Goal: Task Accomplishment & Management: Manage account settings

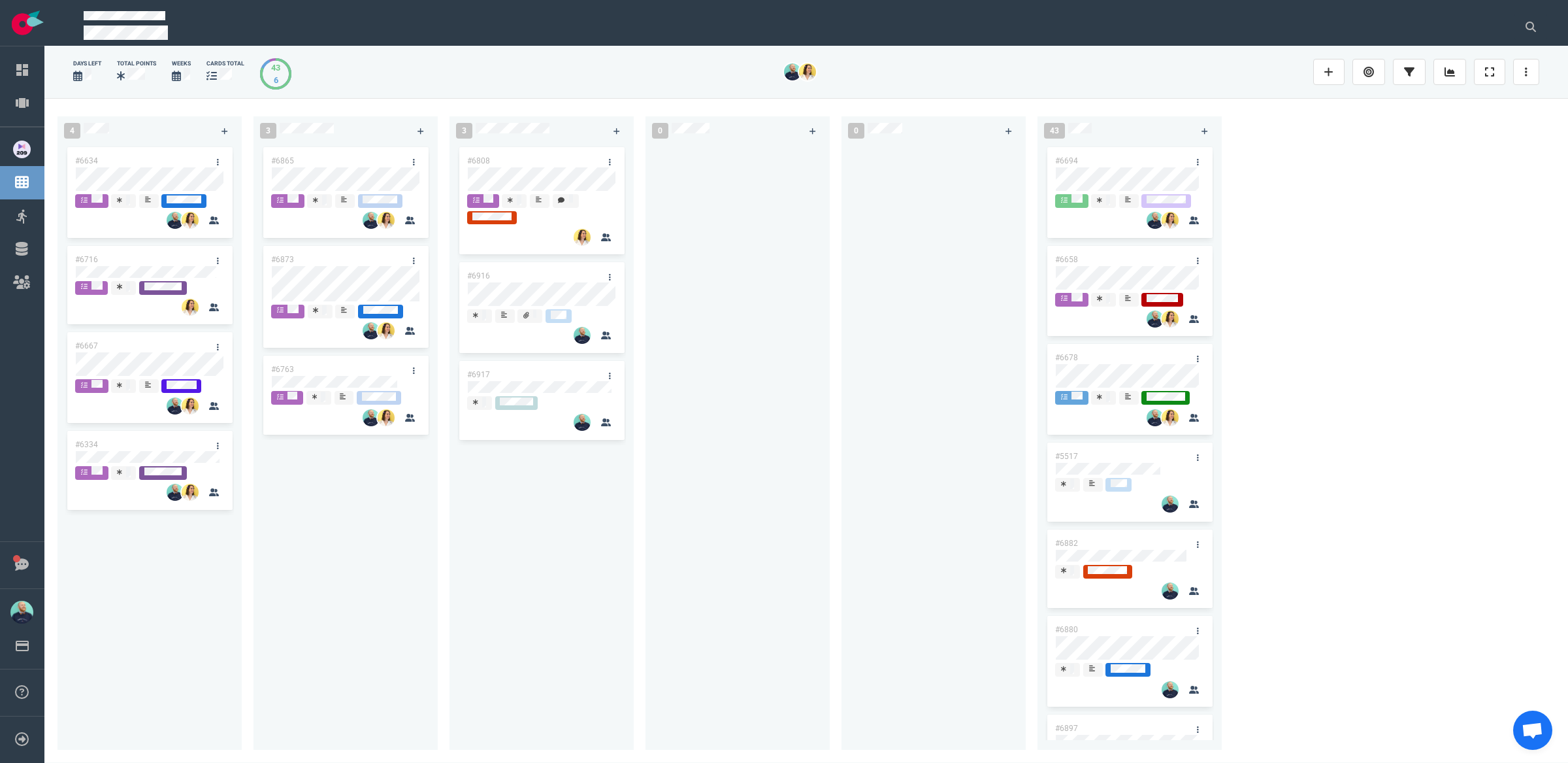
click at [806, 456] on div at bounding box center [738, 439] width 169 height 590
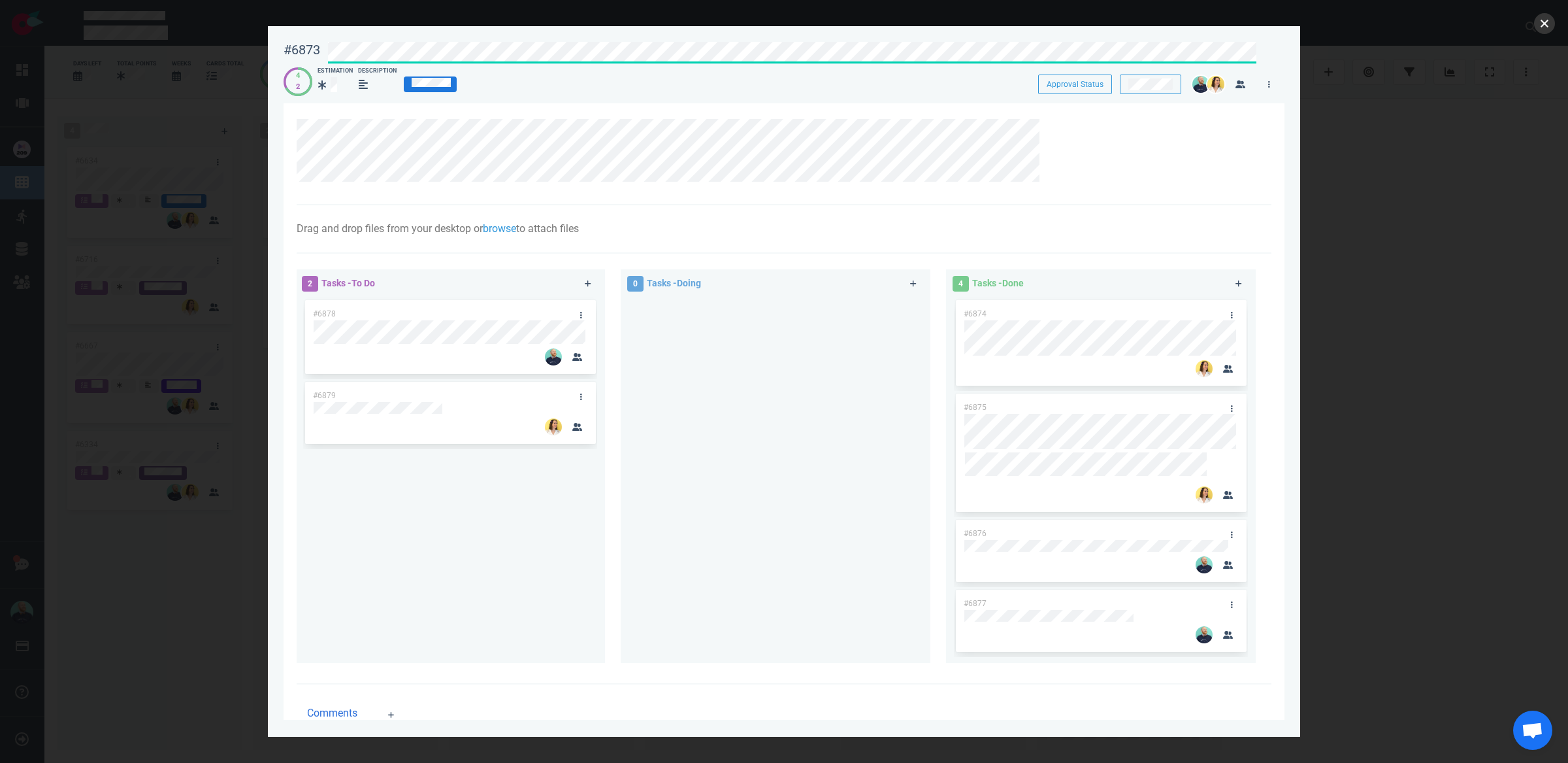
click at [1547, 22] on button "close" at bounding box center [1544, 23] width 21 height 21
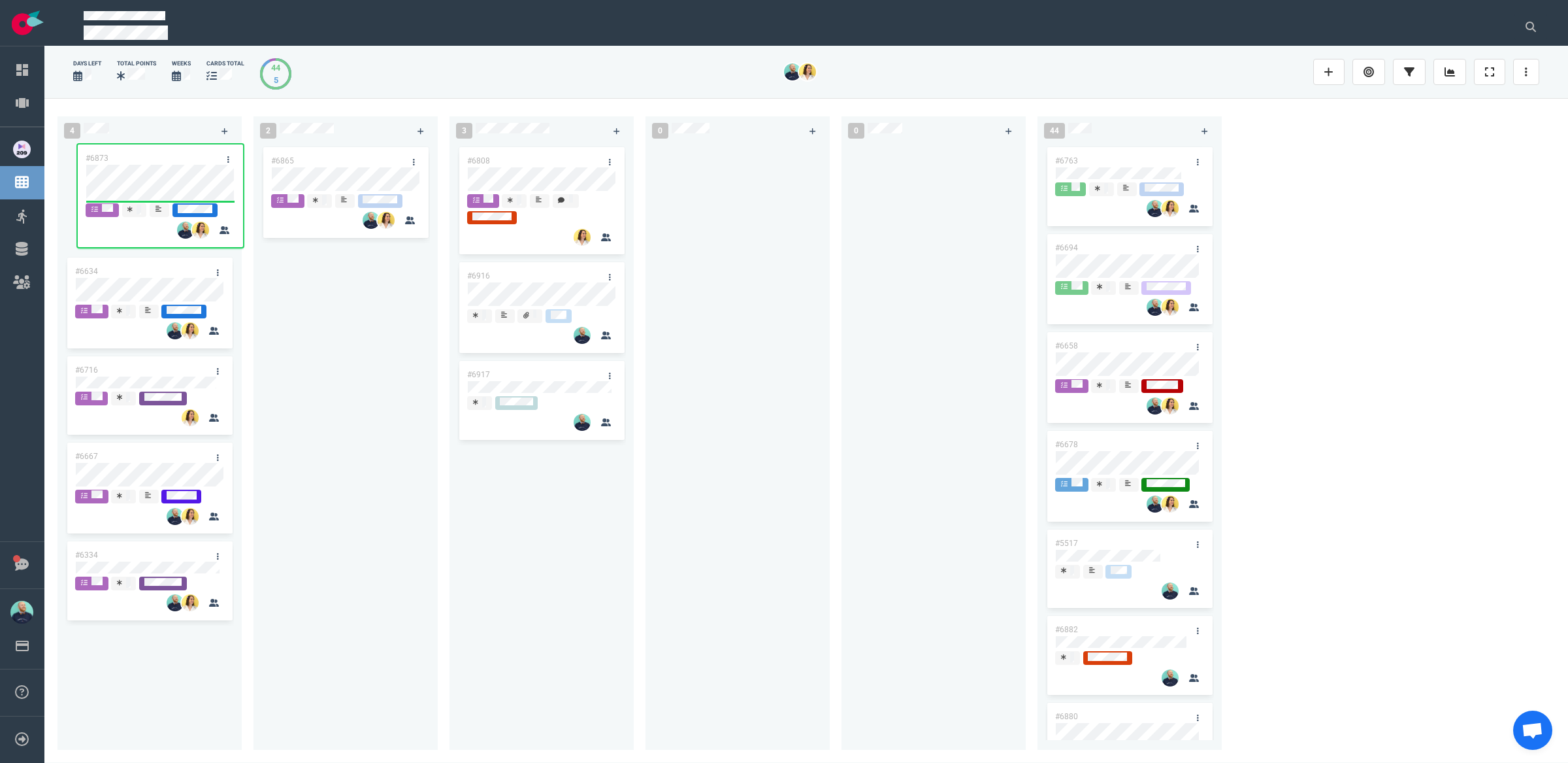
drag, startPoint x: 395, startPoint y: 256, endPoint x: 210, endPoint y: 154, distance: 211.3
click at [210, 154] on div "4 #6634 #6716 #6667 #6334 2 #6865 #6873 #6873 3 #6808 #6916 #6917 0 0 44 #6763 …" at bounding box center [806, 430] width 1524 height 664
click at [369, 319] on div "#6865" at bounding box center [346, 439] width 169 height 590
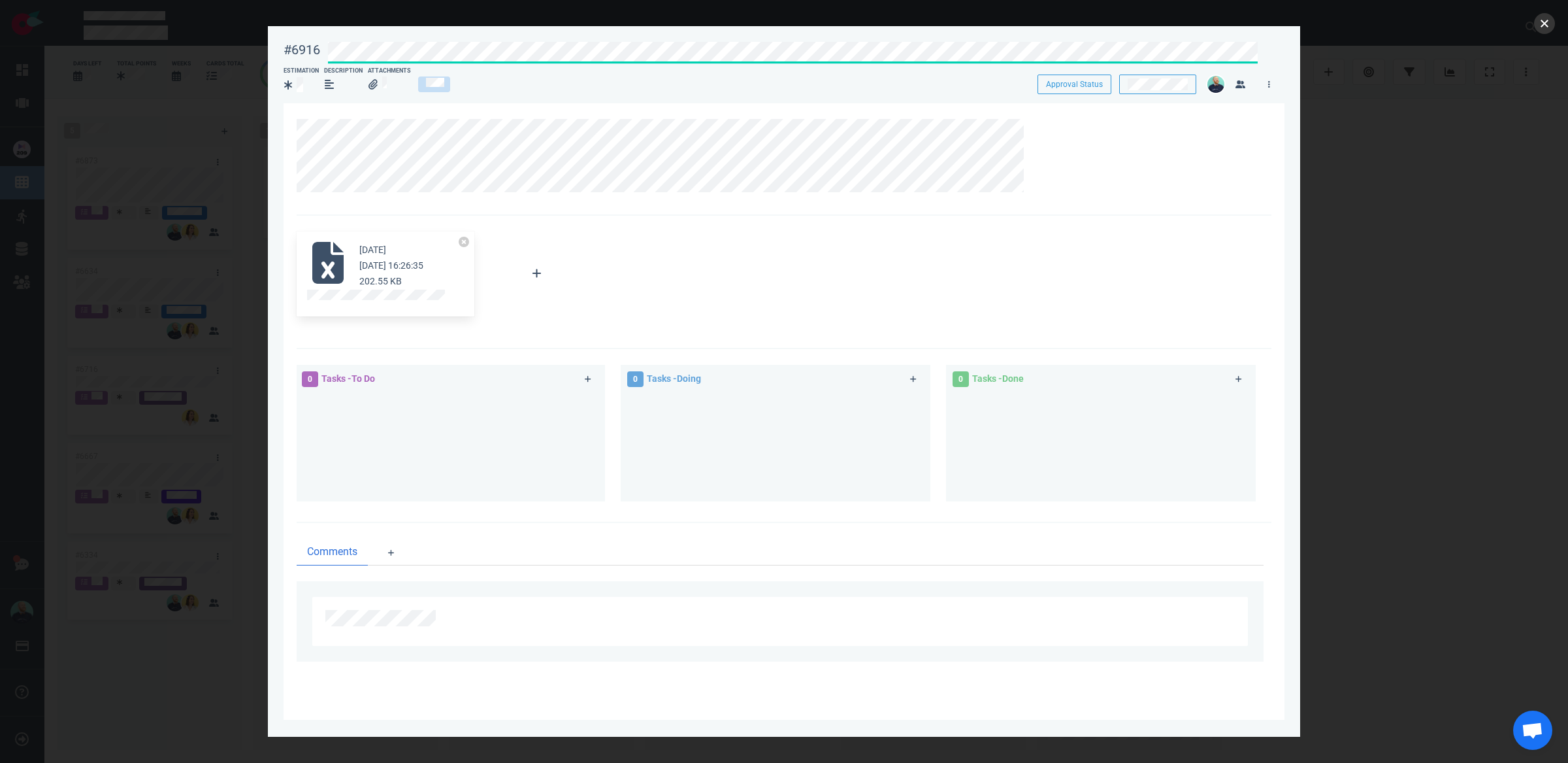
click at [1540, 26] on button "close" at bounding box center [1544, 23] width 21 height 21
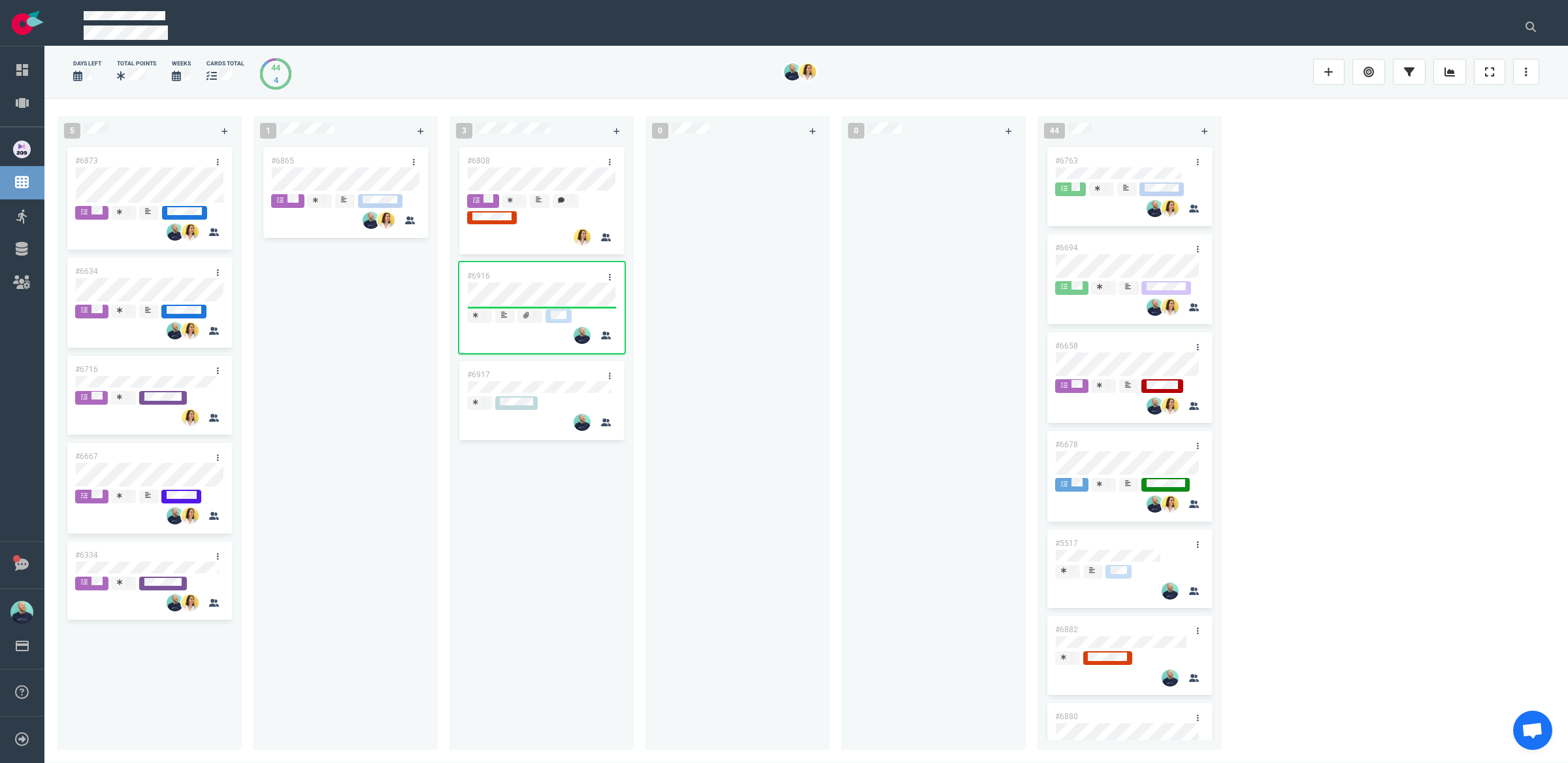
drag, startPoint x: 565, startPoint y: 478, endPoint x: 517, endPoint y: 316, distance: 169.0
click at [565, 477] on div "#6808 #6916 #6917" at bounding box center [542, 439] width 169 height 590
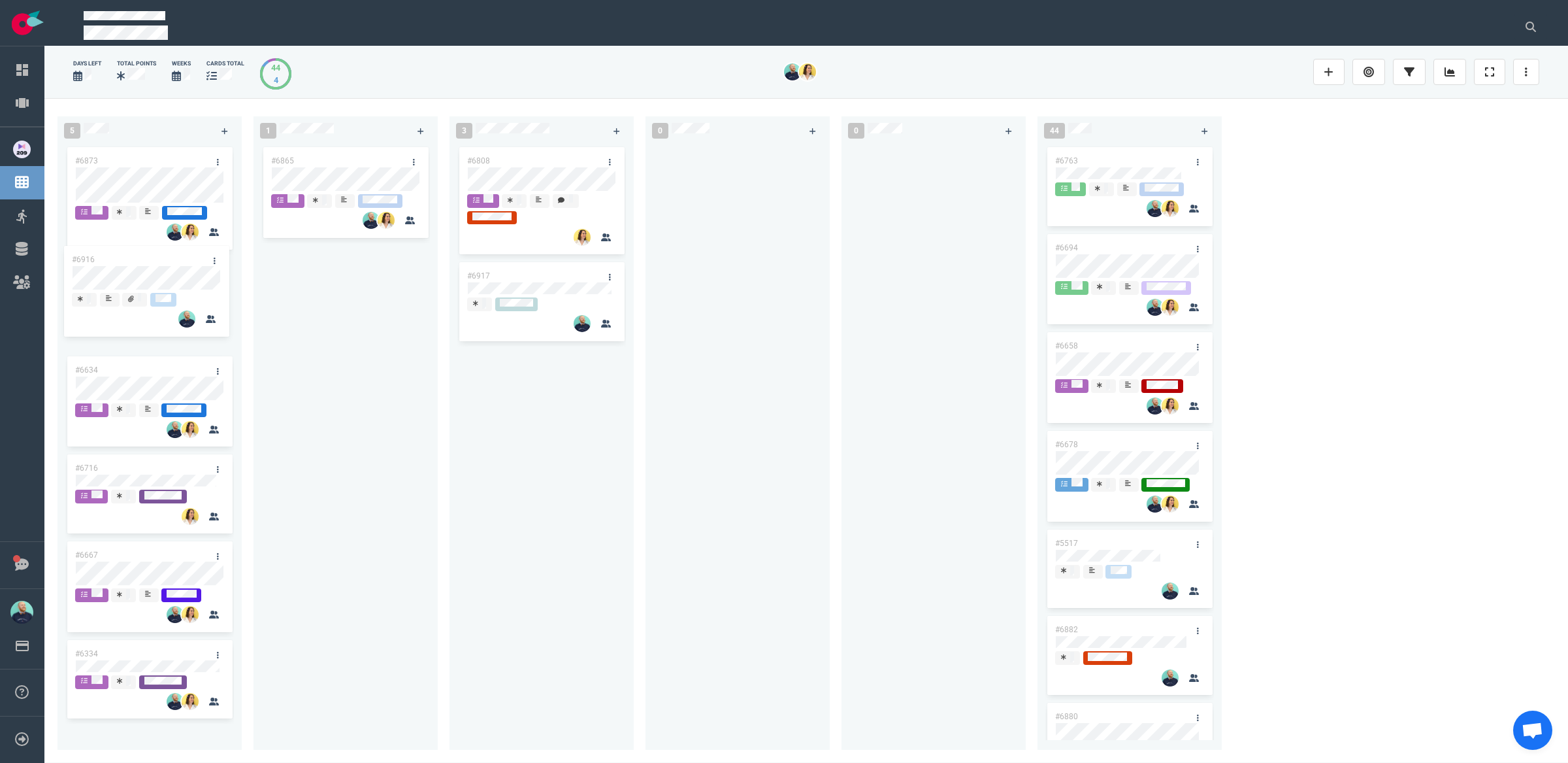
click at [132, 274] on div "5 #6873 #6634 #6716 #6667 #6334 1 #6865 3 #6808 #6916 #6917 #6916 0 0 44 #6763 …" at bounding box center [806, 430] width 1524 height 664
drag, startPoint x: 373, startPoint y: 314, endPoint x: 412, endPoint y: 342, distance: 48.0
click at [373, 313] on div "#6865" at bounding box center [346, 439] width 169 height 590
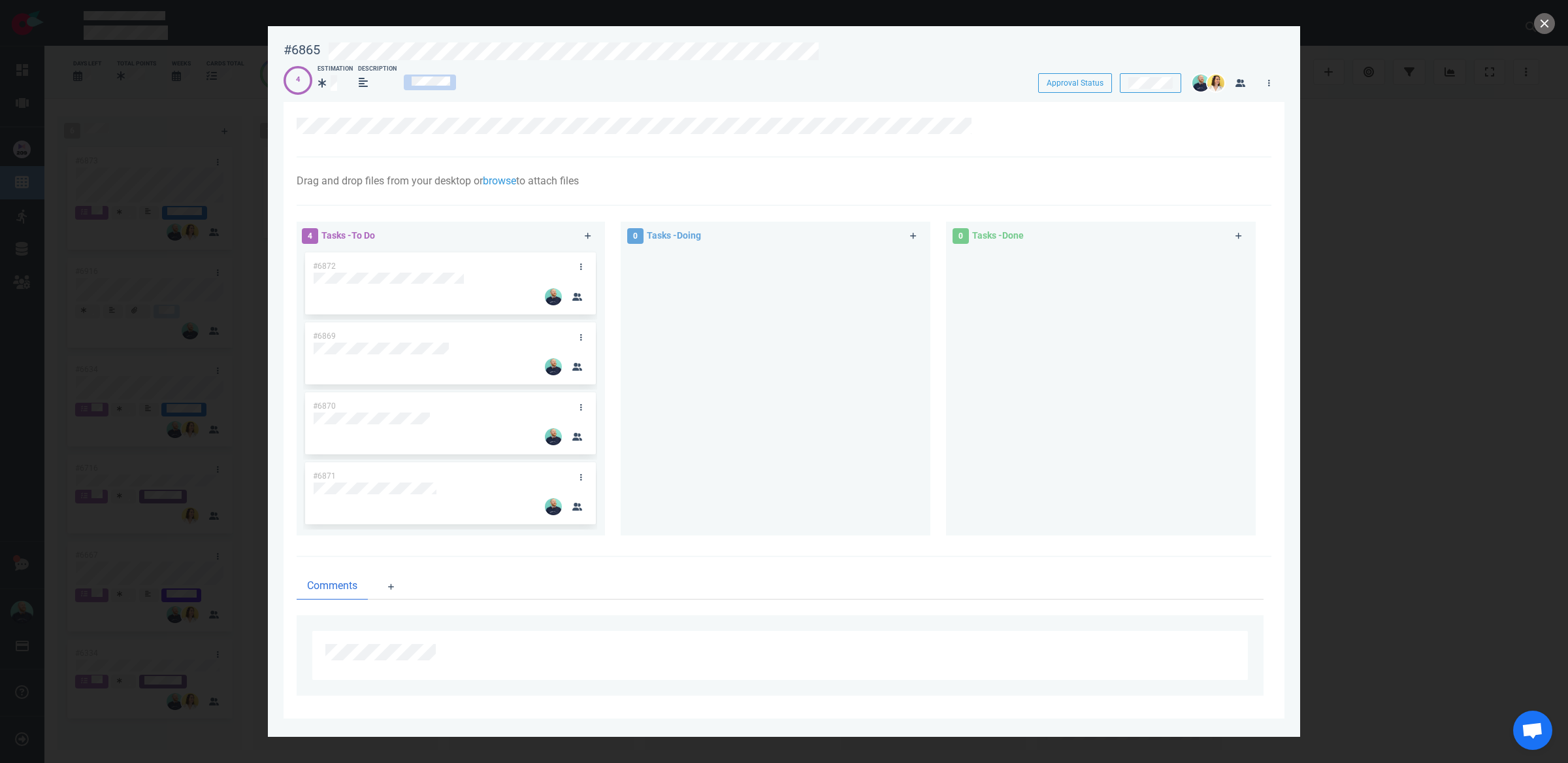
click at [737, 378] on div at bounding box center [775, 387] width 294 height 275
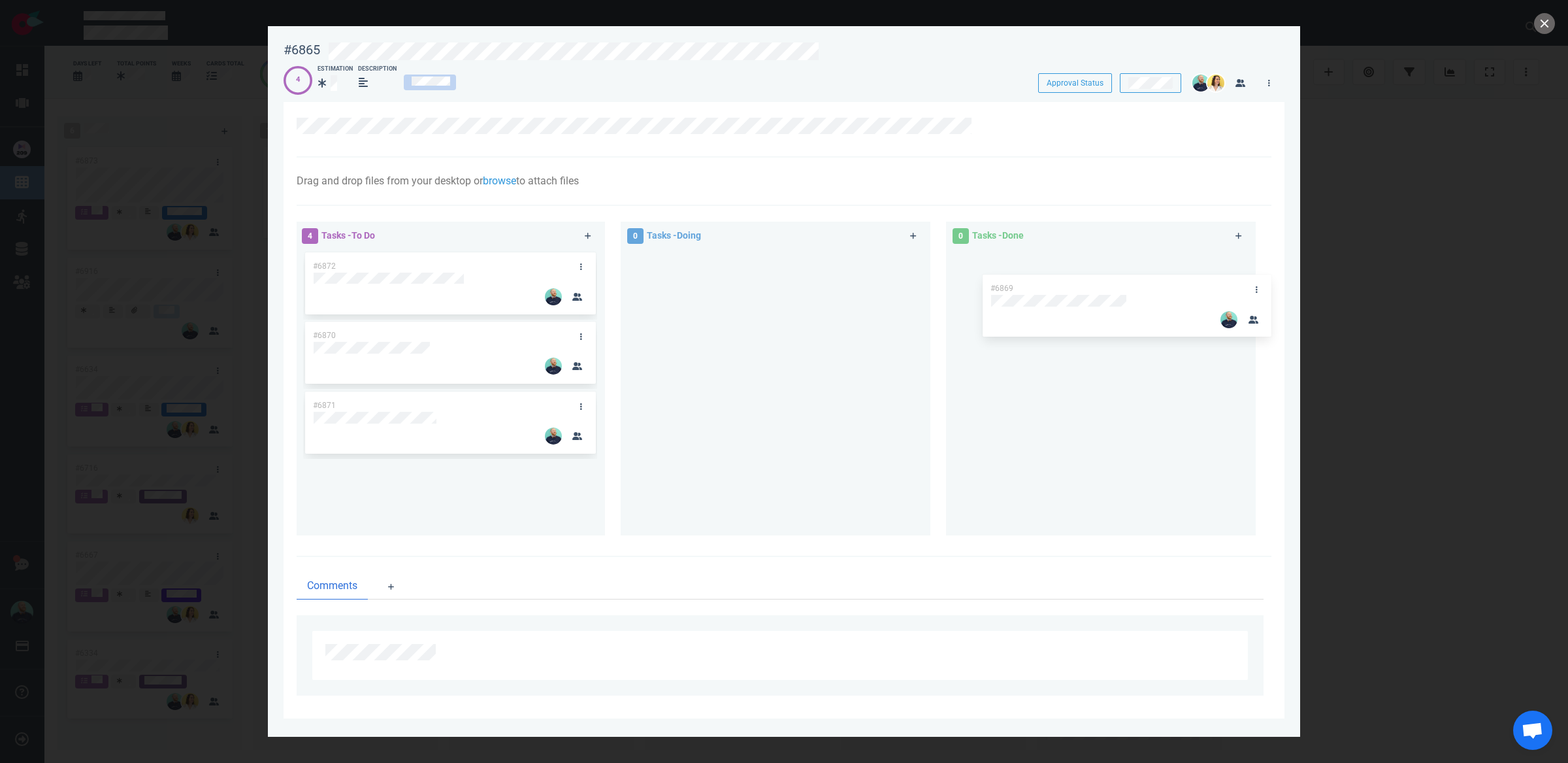
drag, startPoint x: 505, startPoint y: 337, endPoint x: 1106, endPoint y: 281, distance: 603.6
click at [1106, 281] on div "4 Tasks - To Do #6872 #6869 #6870 #6871 #6869 0 Tasks - Doing 0 Tasks - Done" at bounding box center [780, 381] width 983 height 334
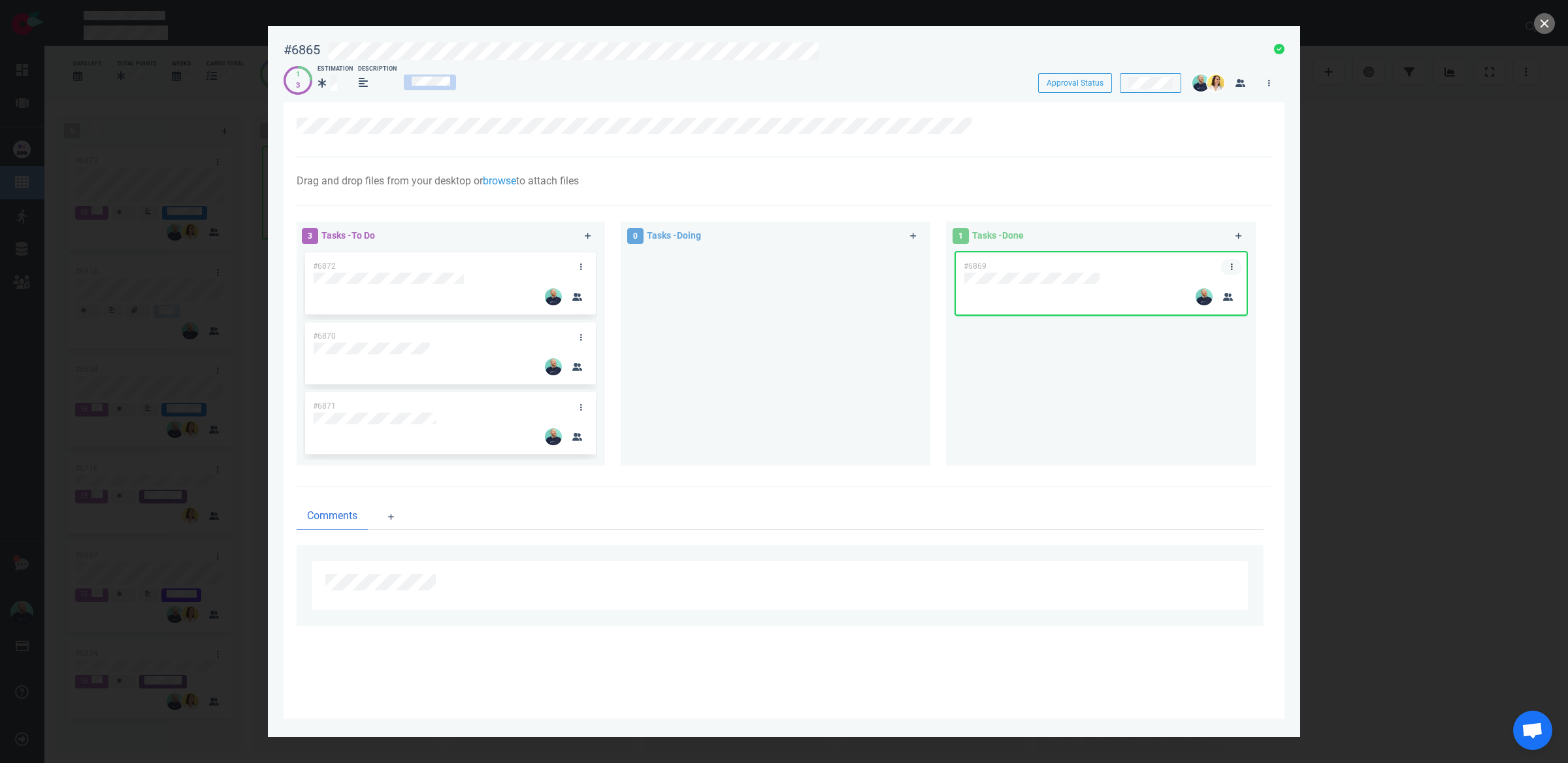
click at [1231, 263] on icon at bounding box center [1232, 266] width 2 height 8
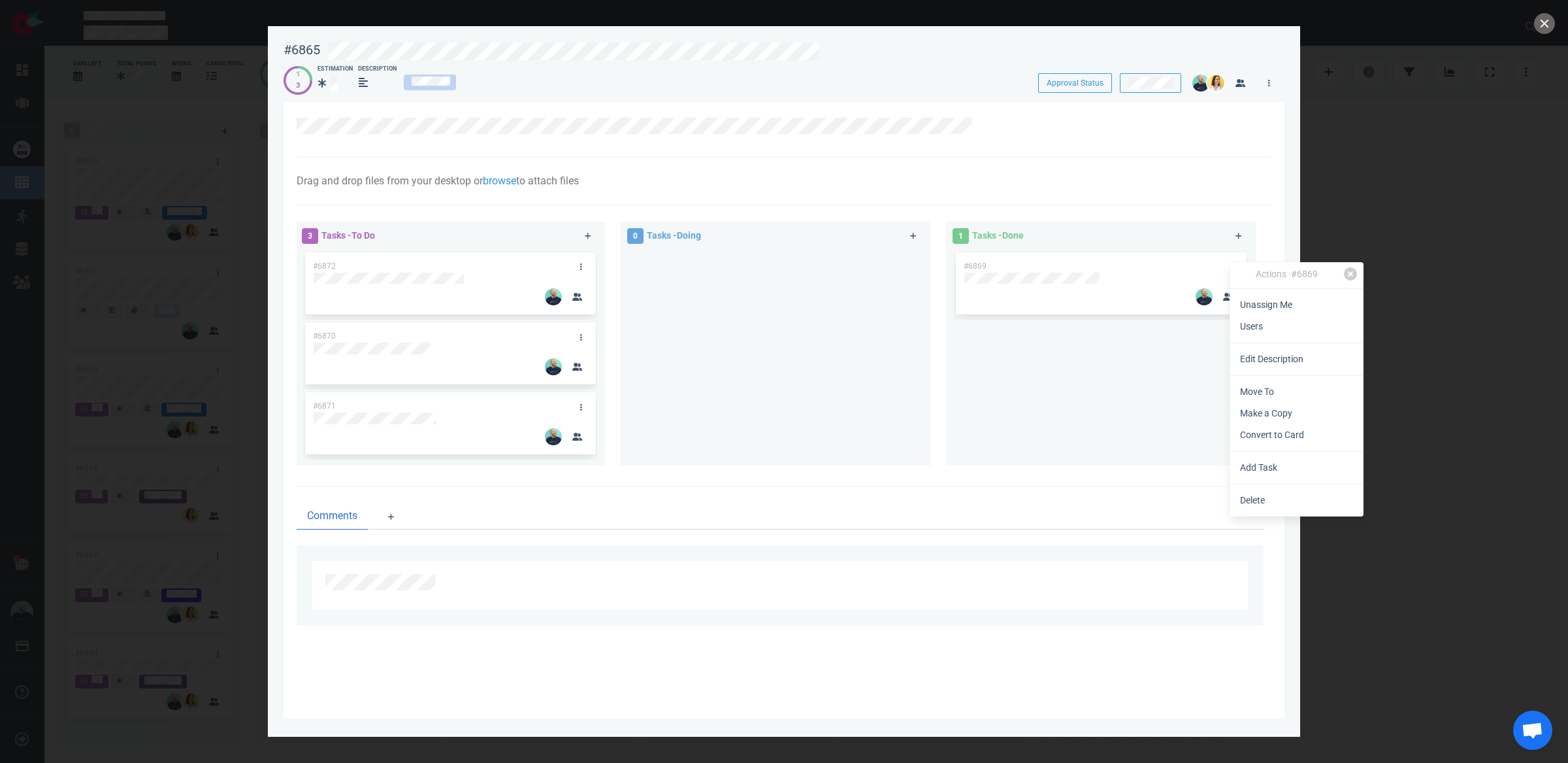
click at [1253, 308] on link "Unassign Me" at bounding box center [1296, 305] width 134 height 21
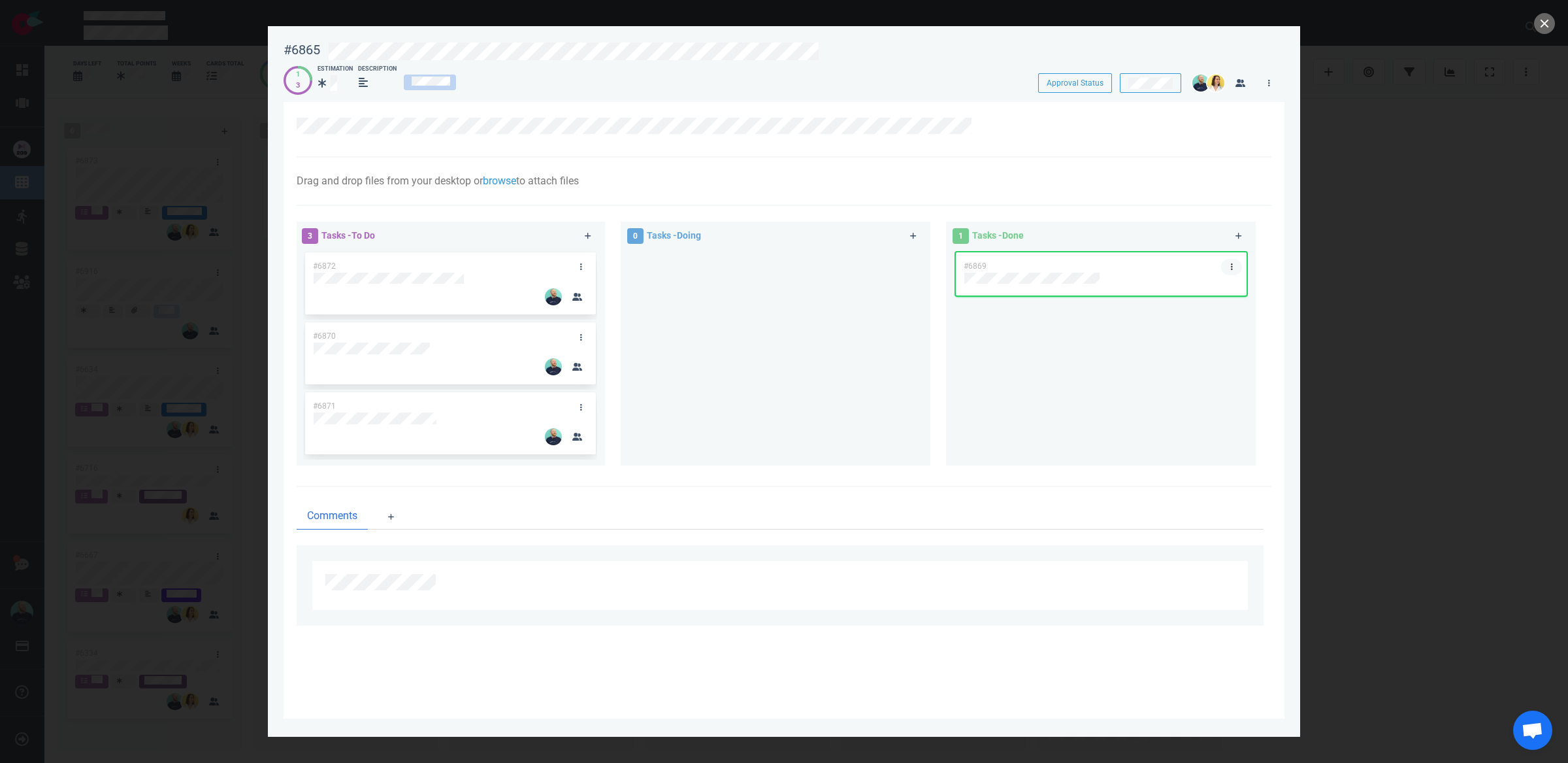
click at [1234, 268] on link at bounding box center [1232, 267] width 21 height 16
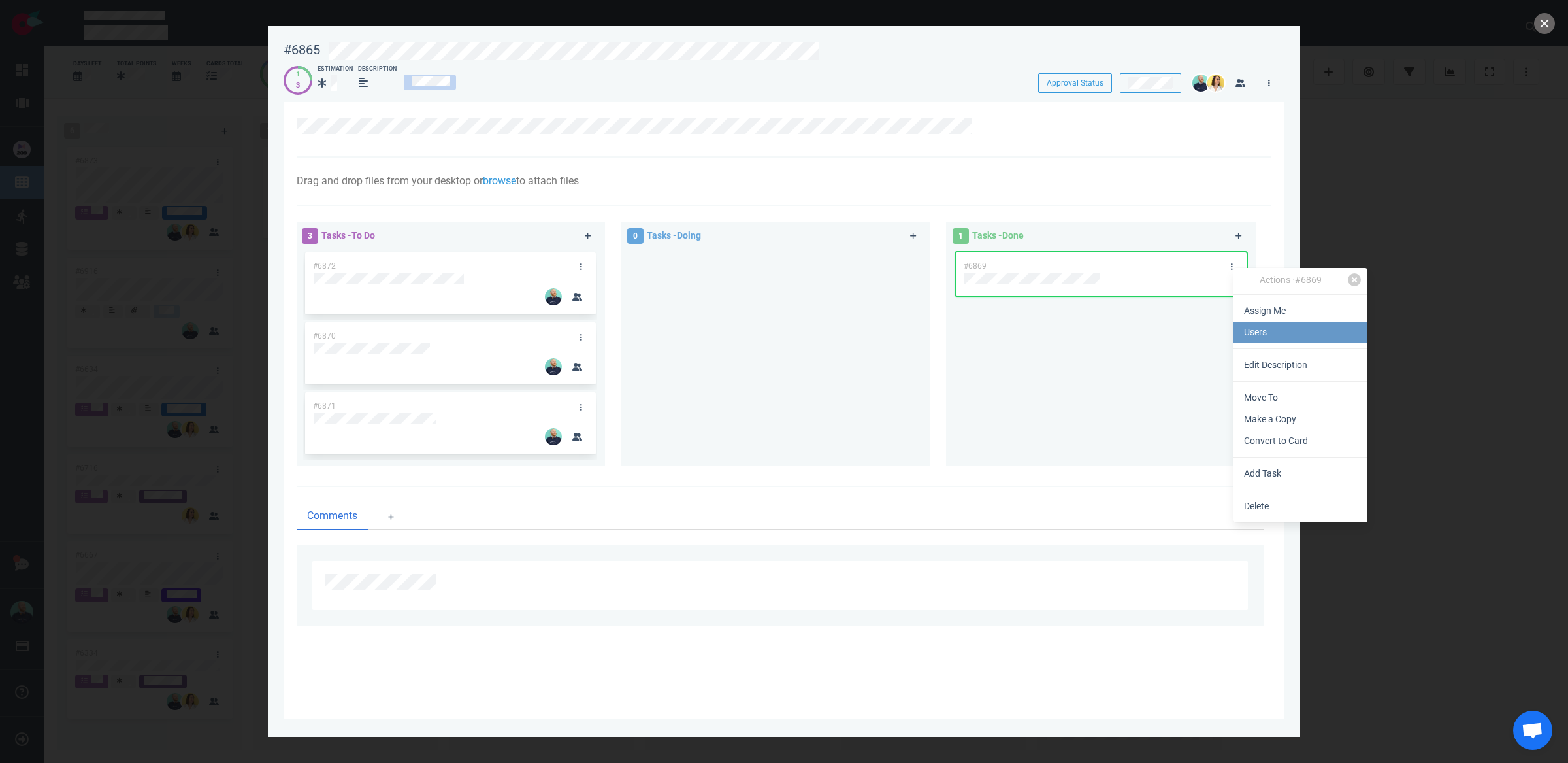
click at [1263, 336] on link "Users" at bounding box center [1300, 332] width 134 height 21
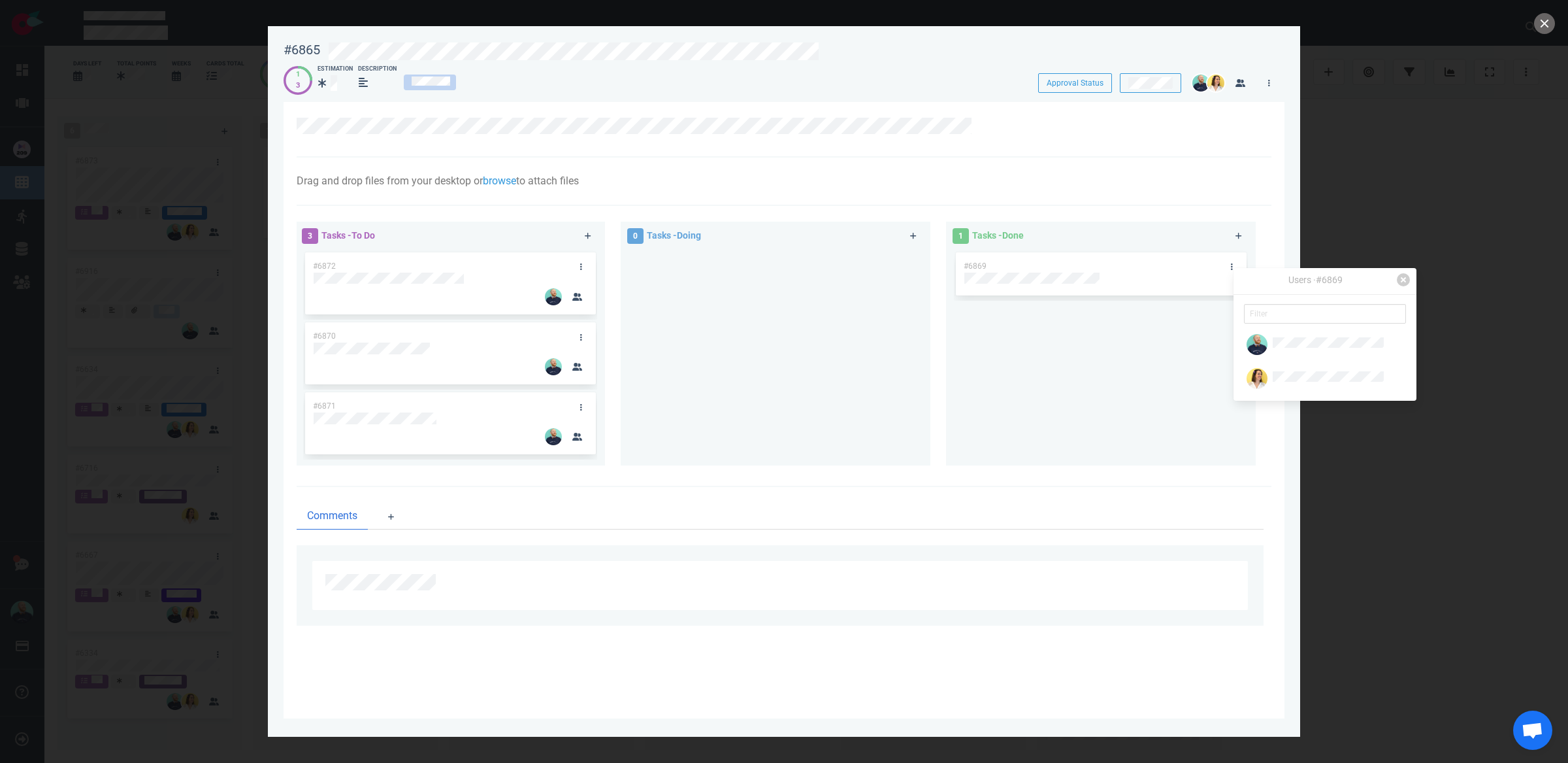
click at [1073, 399] on div "#6869" at bounding box center [1101, 352] width 294 height 205
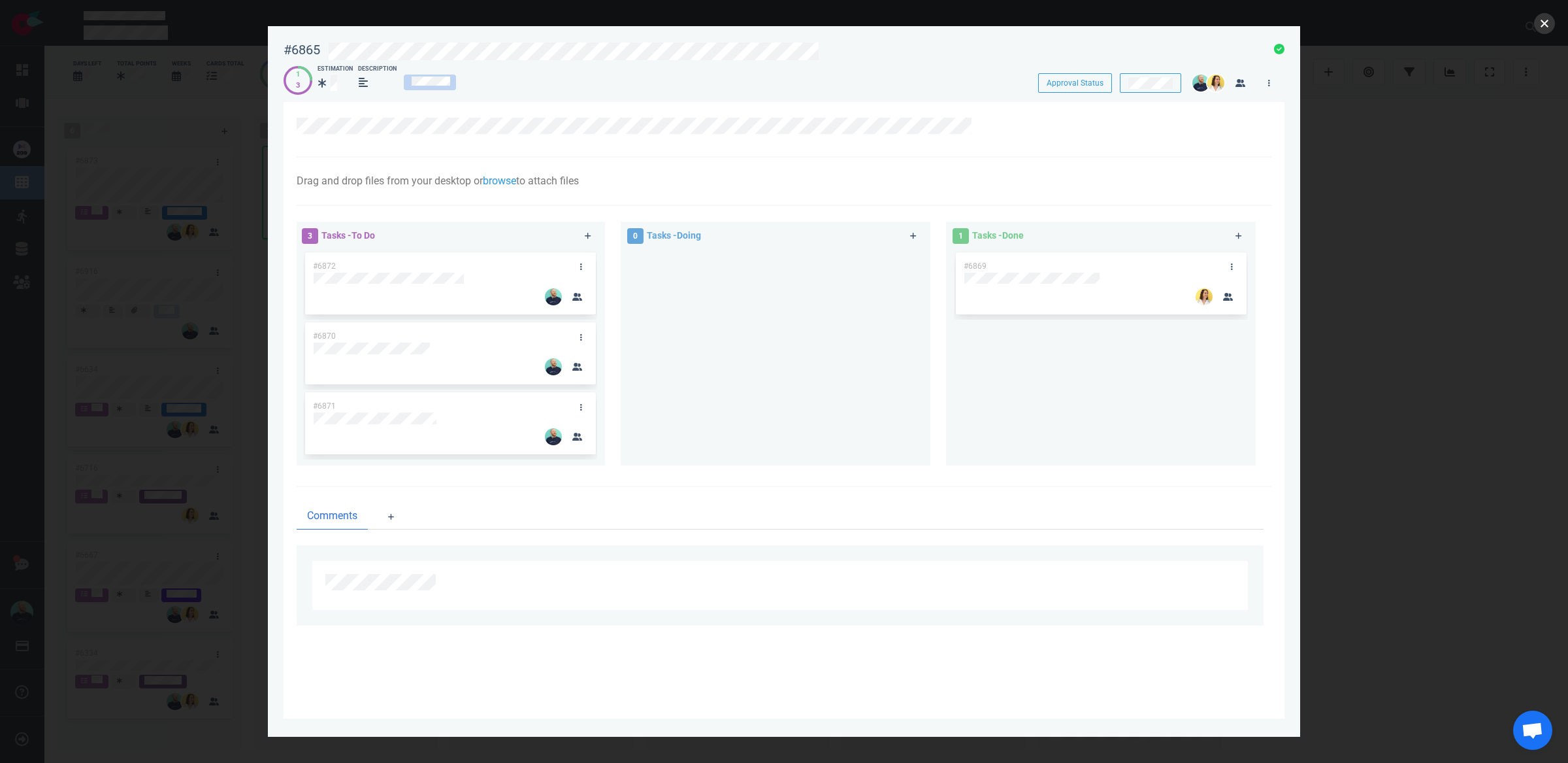
click at [1541, 27] on button "close" at bounding box center [1544, 23] width 21 height 21
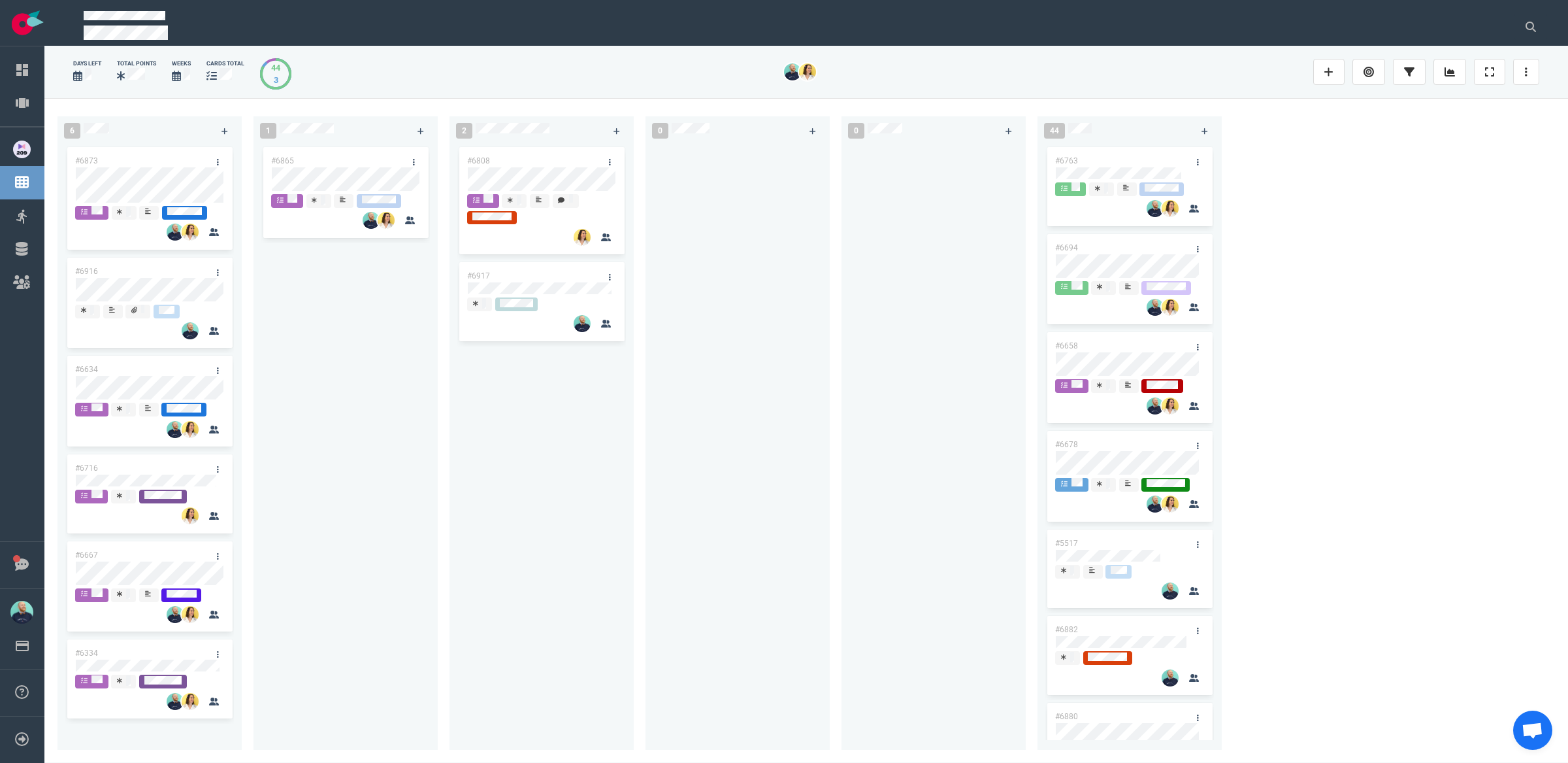
click at [341, 371] on div "#6865" at bounding box center [346, 439] width 169 height 590
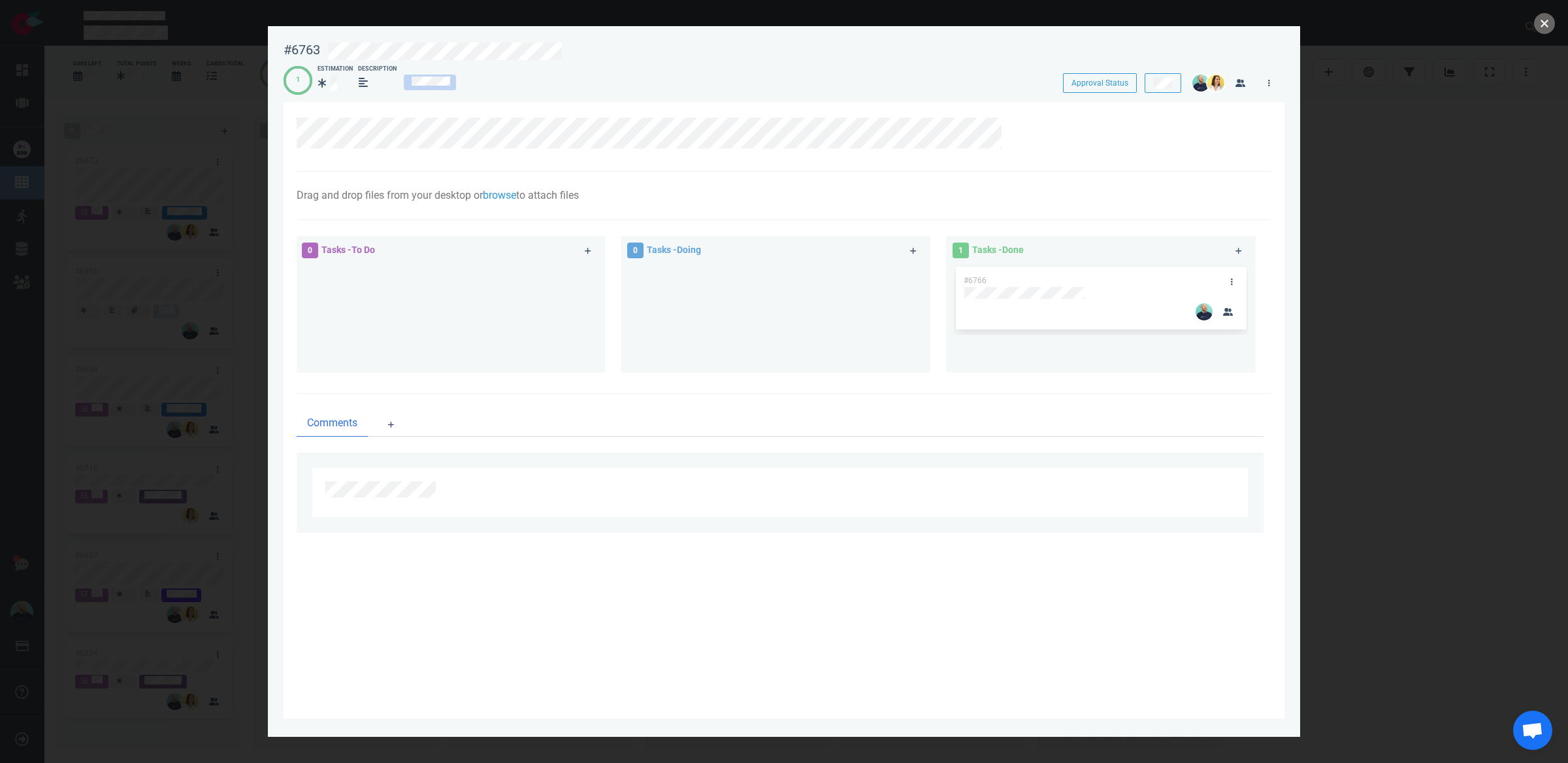
drag, startPoint x: 1548, startPoint y: 16, endPoint x: 1301, endPoint y: 4, distance: 247.3
click at [1548, 16] on button "close" at bounding box center [1544, 23] width 21 height 21
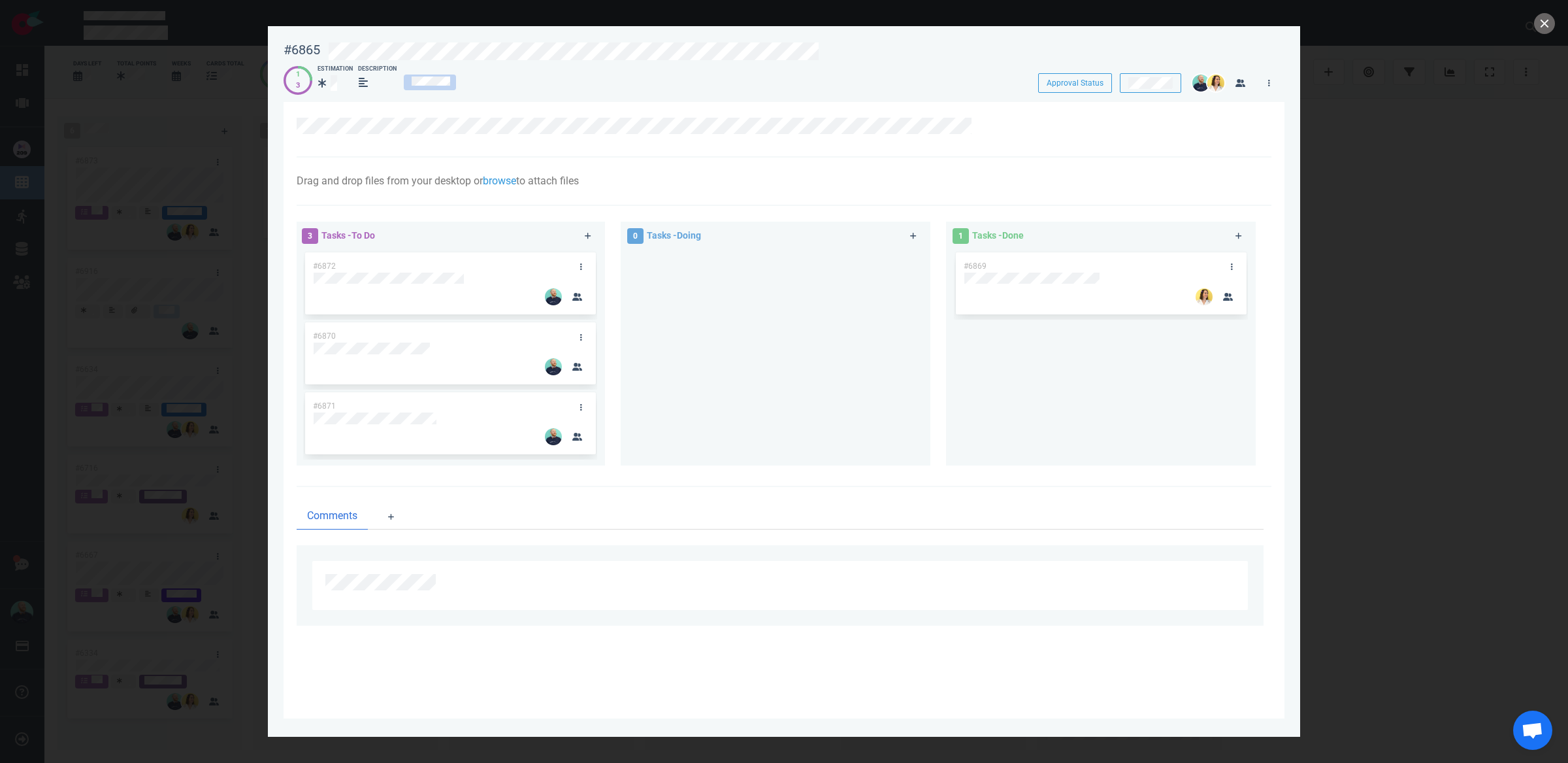
click at [715, 421] on div at bounding box center [775, 352] width 294 height 205
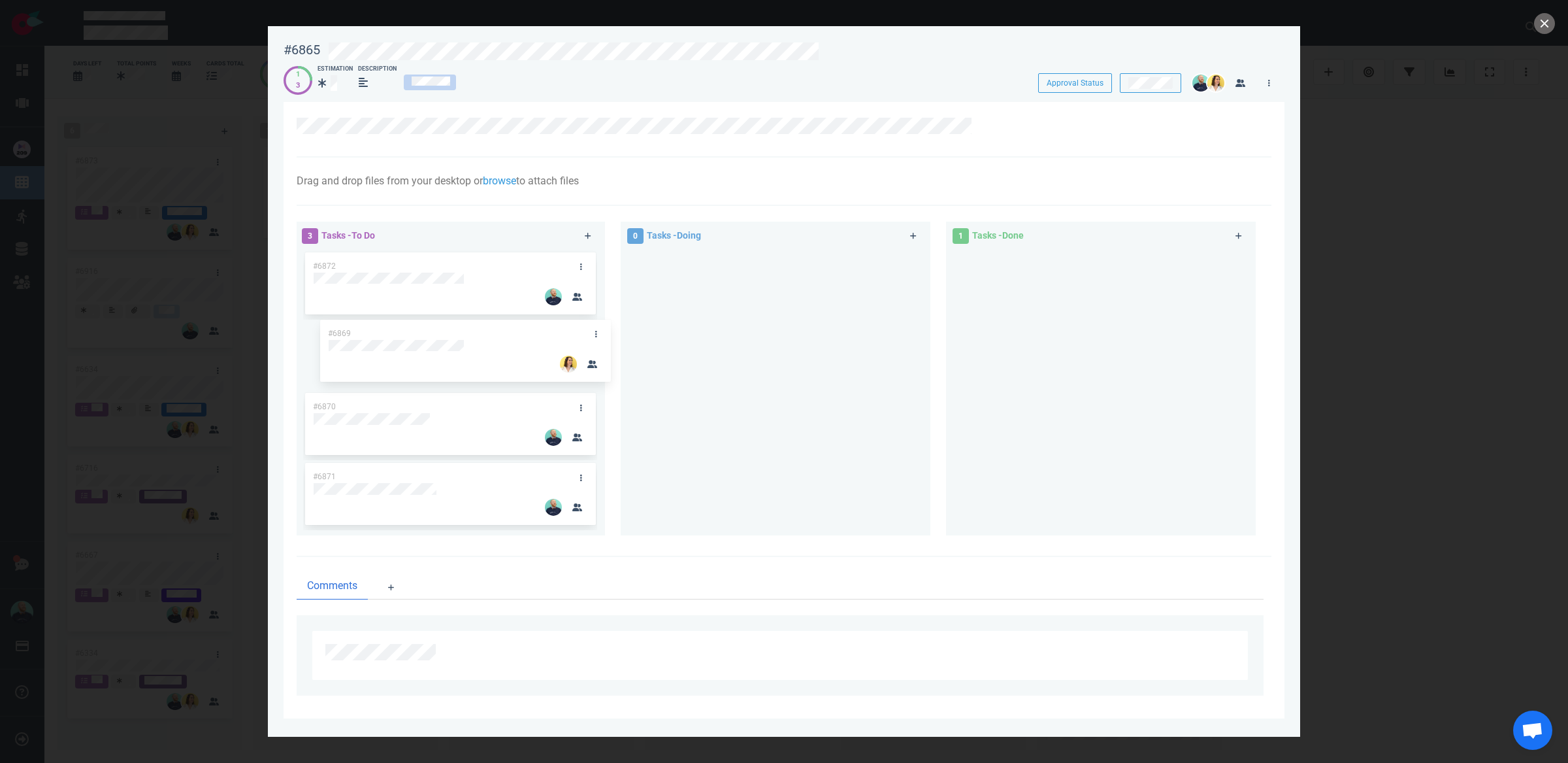
drag, startPoint x: 1072, startPoint y: 262, endPoint x: 417, endPoint y: 333, distance: 658.8
click at [417, 333] on div "3 Tasks - To Do #6872 #6870 #6871 0 Tasks - Doing 1 Tasks - Done #6869 #6869" at bounding box center [780, 381] width 983 height 334
click at [575, 336] on link at bounding box center [580, 336] width 21 height 16
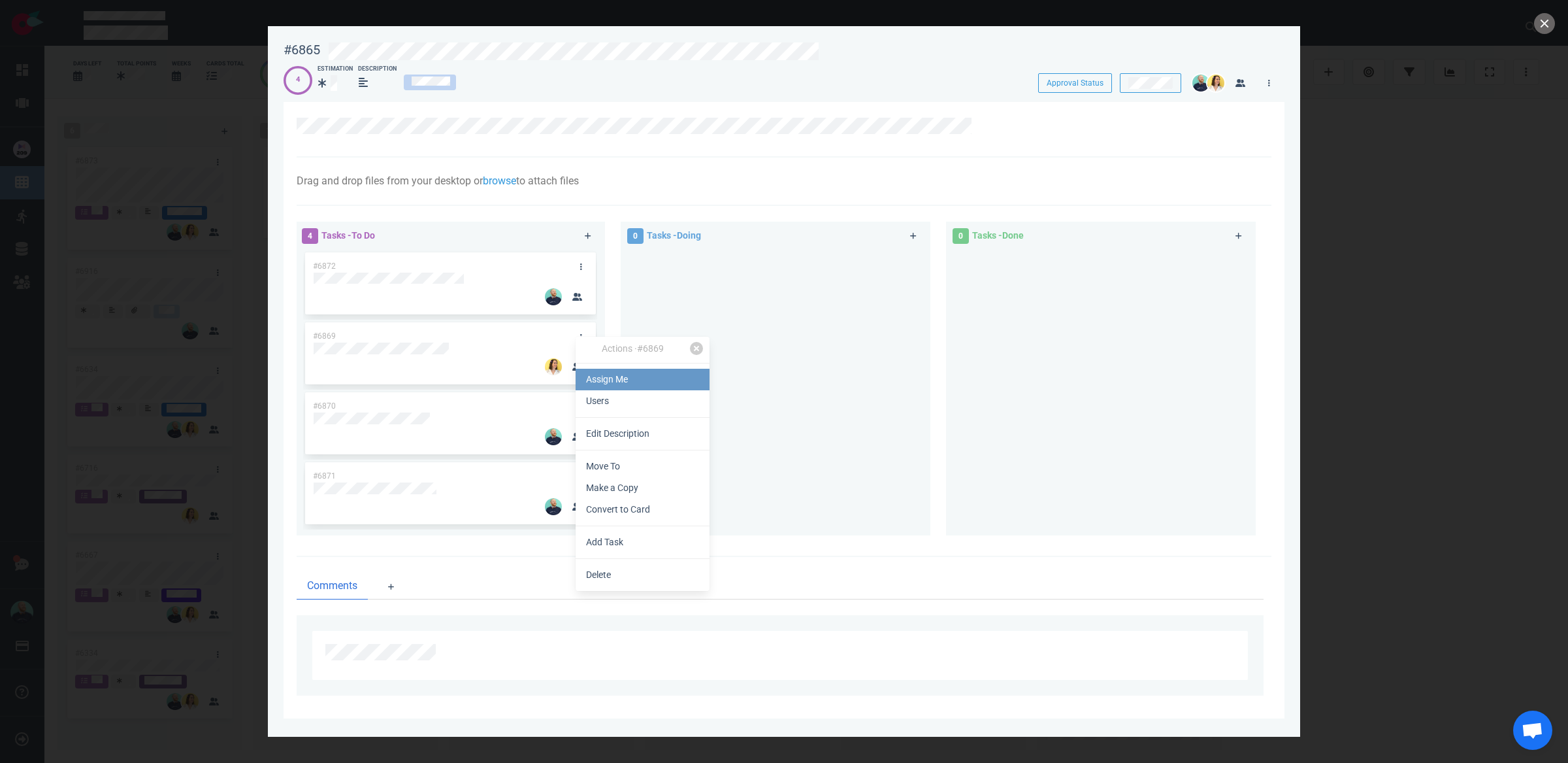
click at [629, 377] on link "Assign Me" at bounding box center [642, 379] width 134 height 21
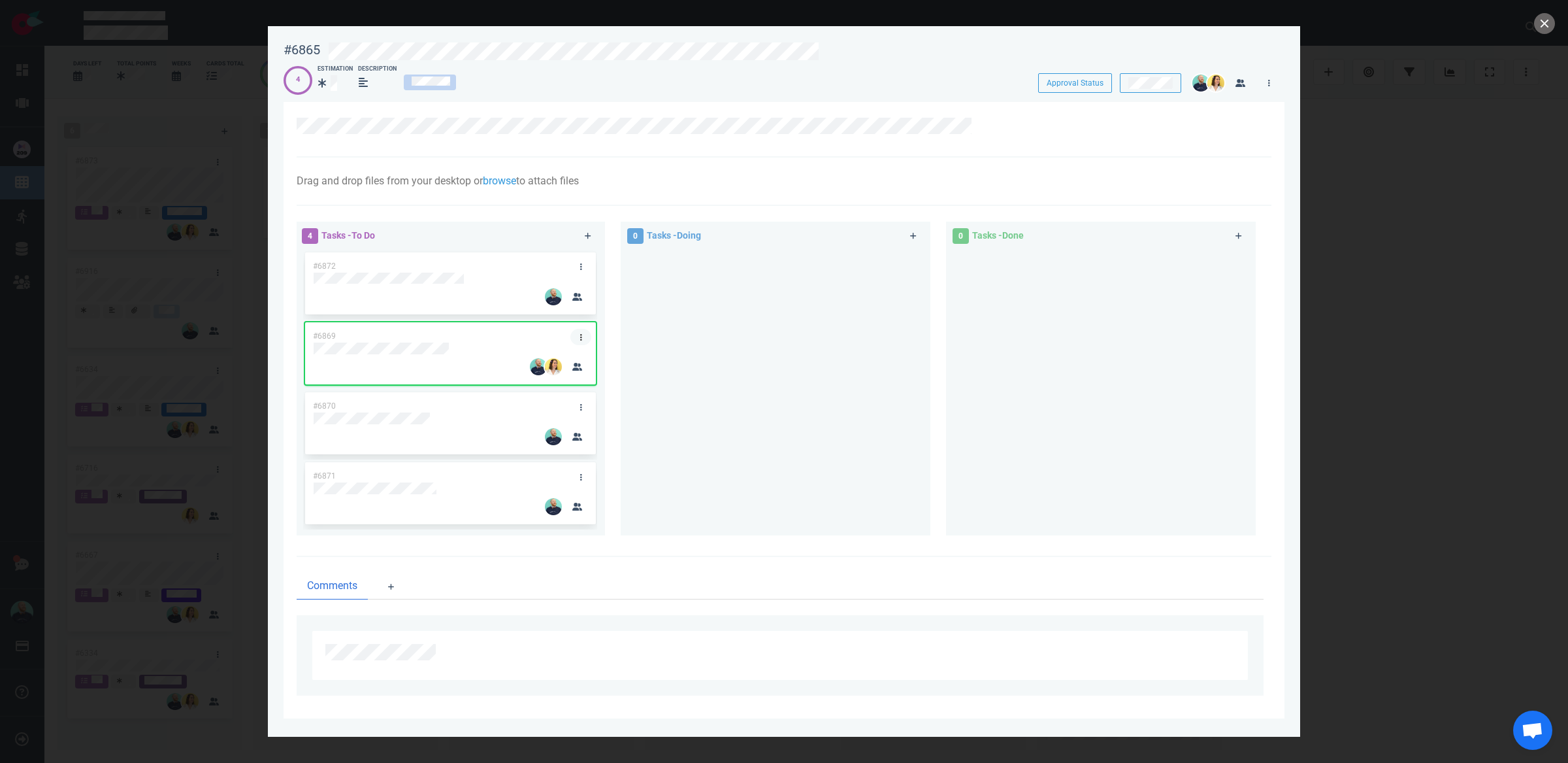
click at [580, 334] on icon at bounding box center [581, 337] width 2 height 8
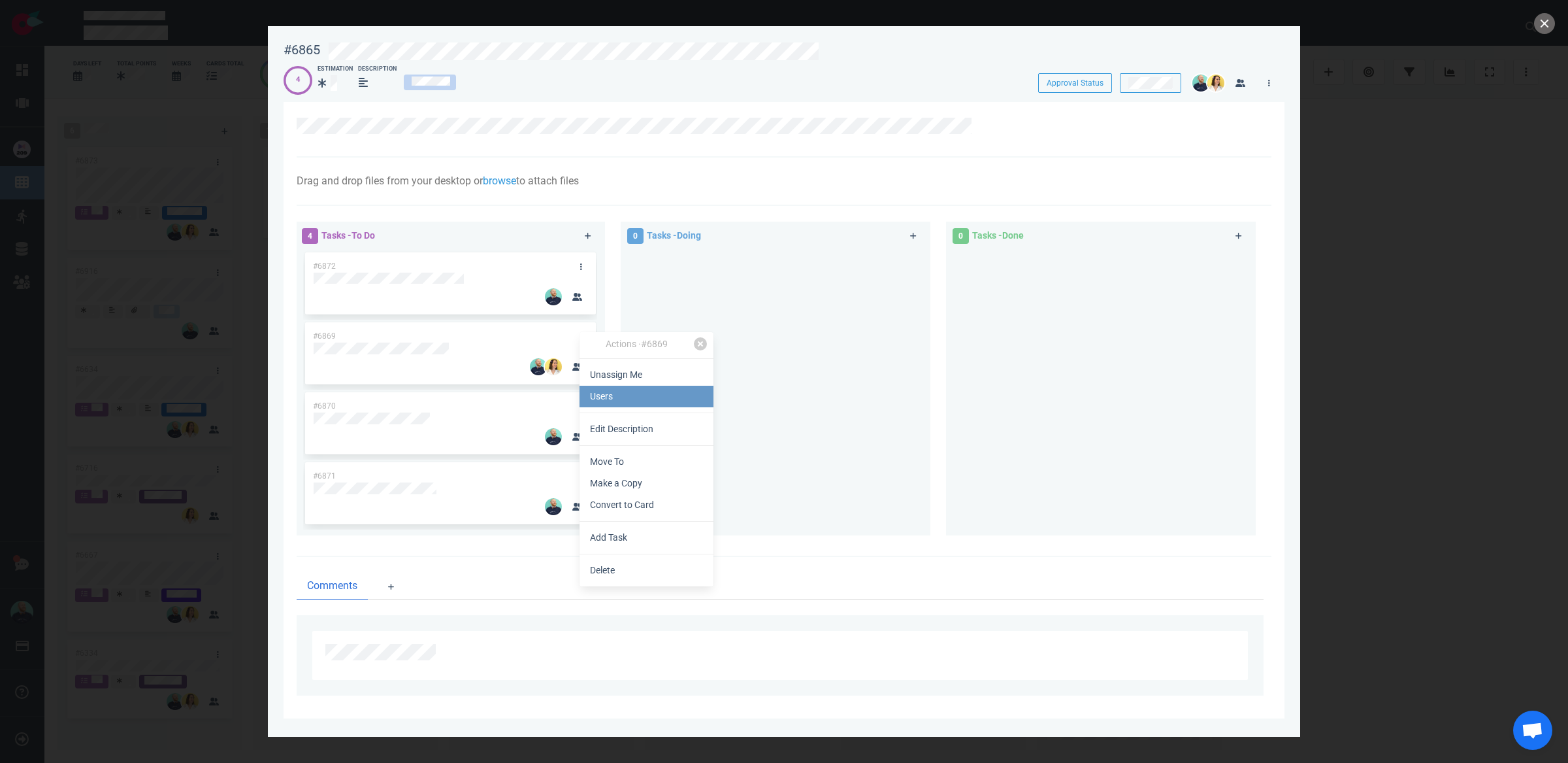
click at [603, 394] on link "Users" at bounding box center [646, 397] width 134 height 21
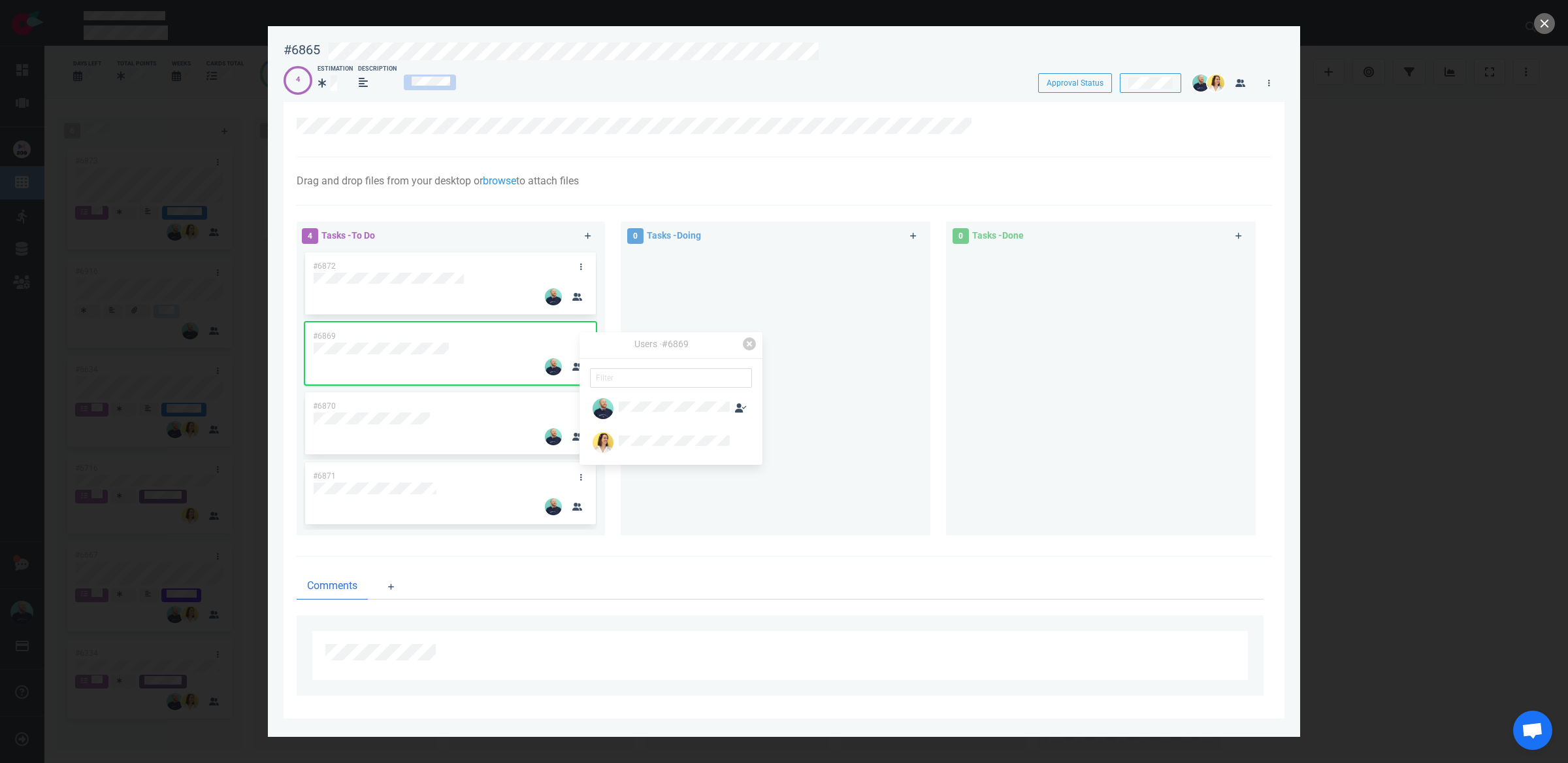
click at [897, 399] on div at bounding box center [775, 387] width 294 height 275
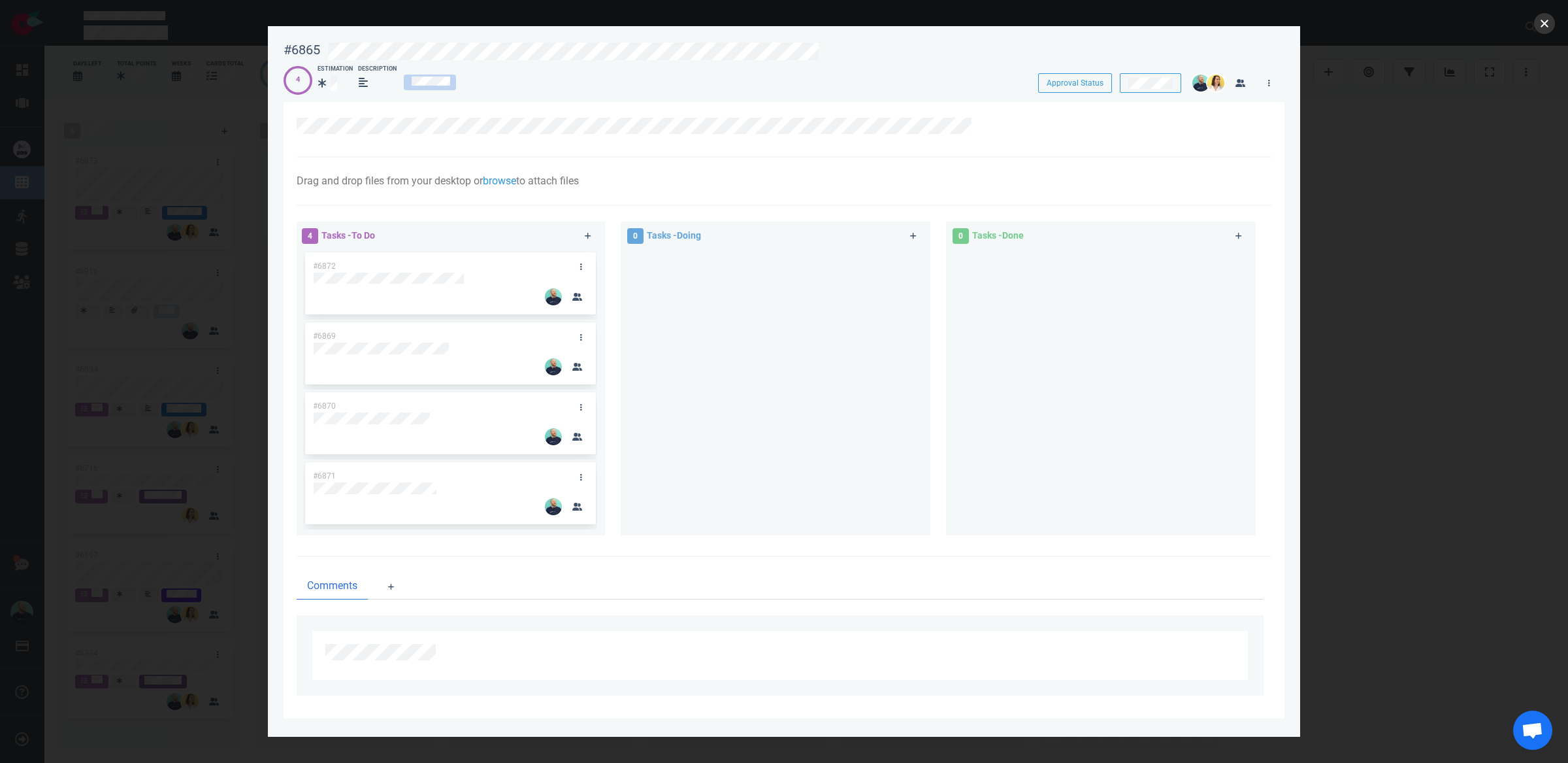
click at [1552, 24] on button "close" at bounding box center [1544, 23] width 21 height 21
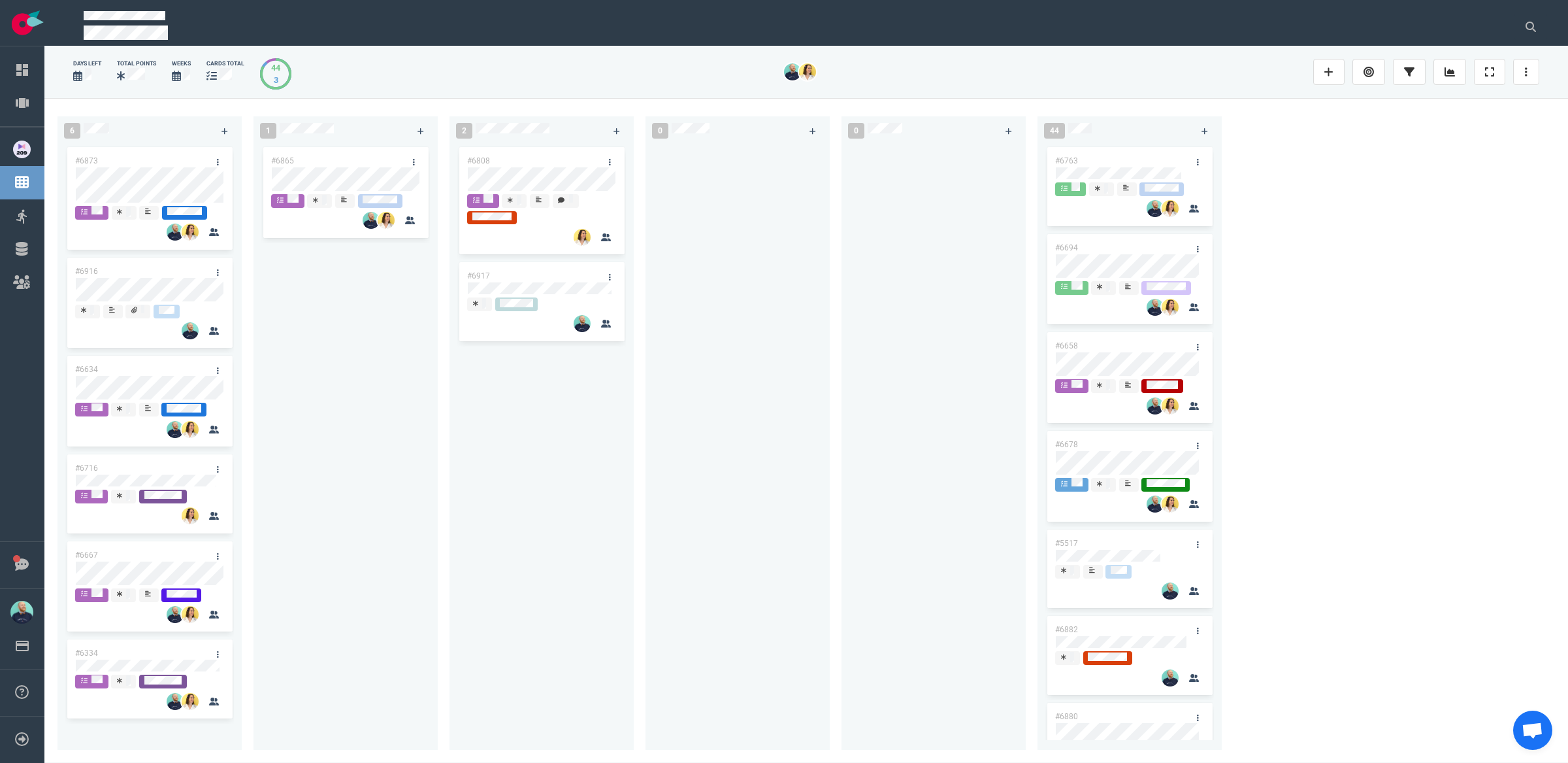
click at [932, 401] on div at bounding box center [934, 439] width 169 height 590
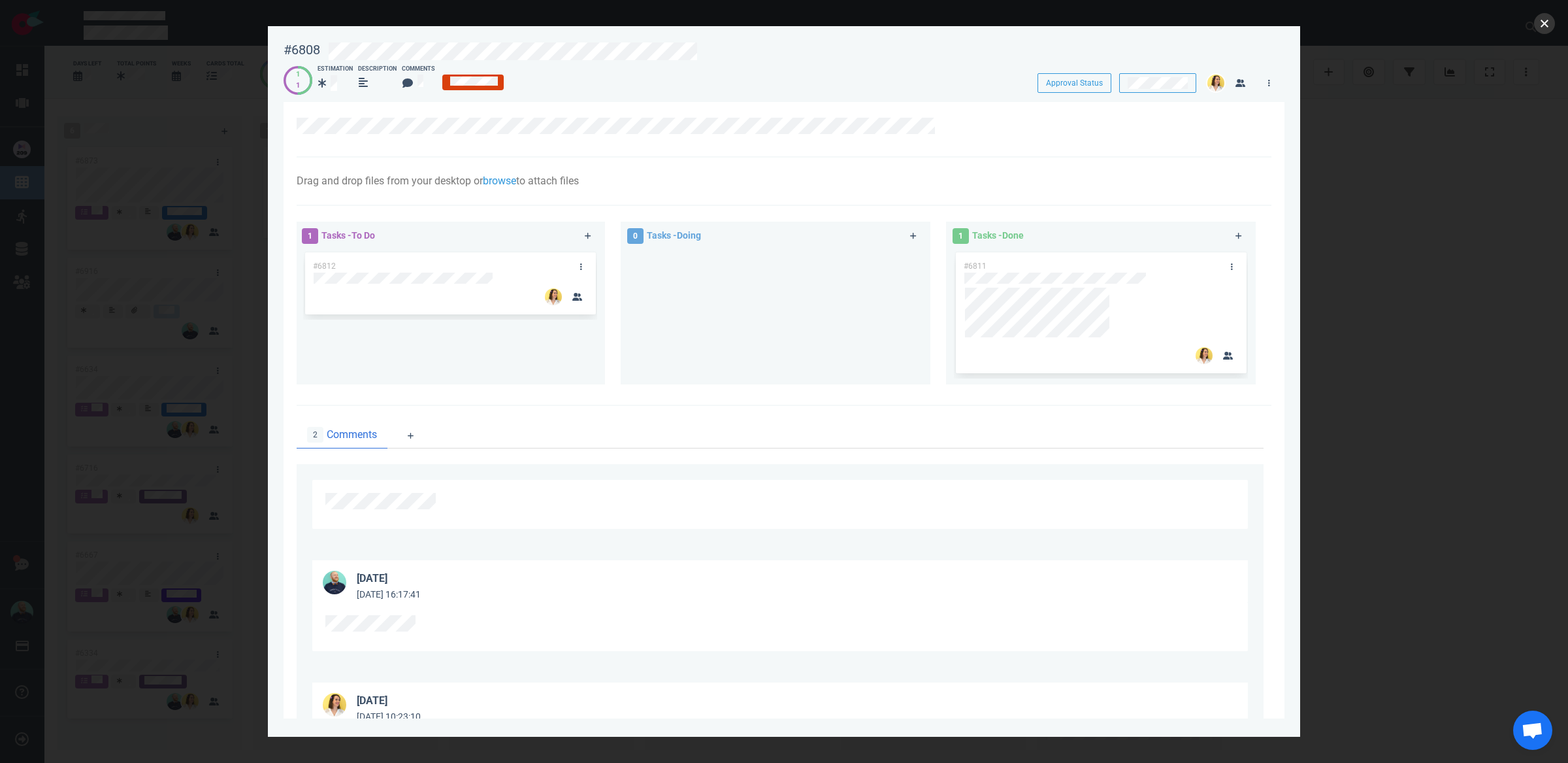
click at [1542, 26] on button "close" at bounding box center [1544, 23] width 21 height 21
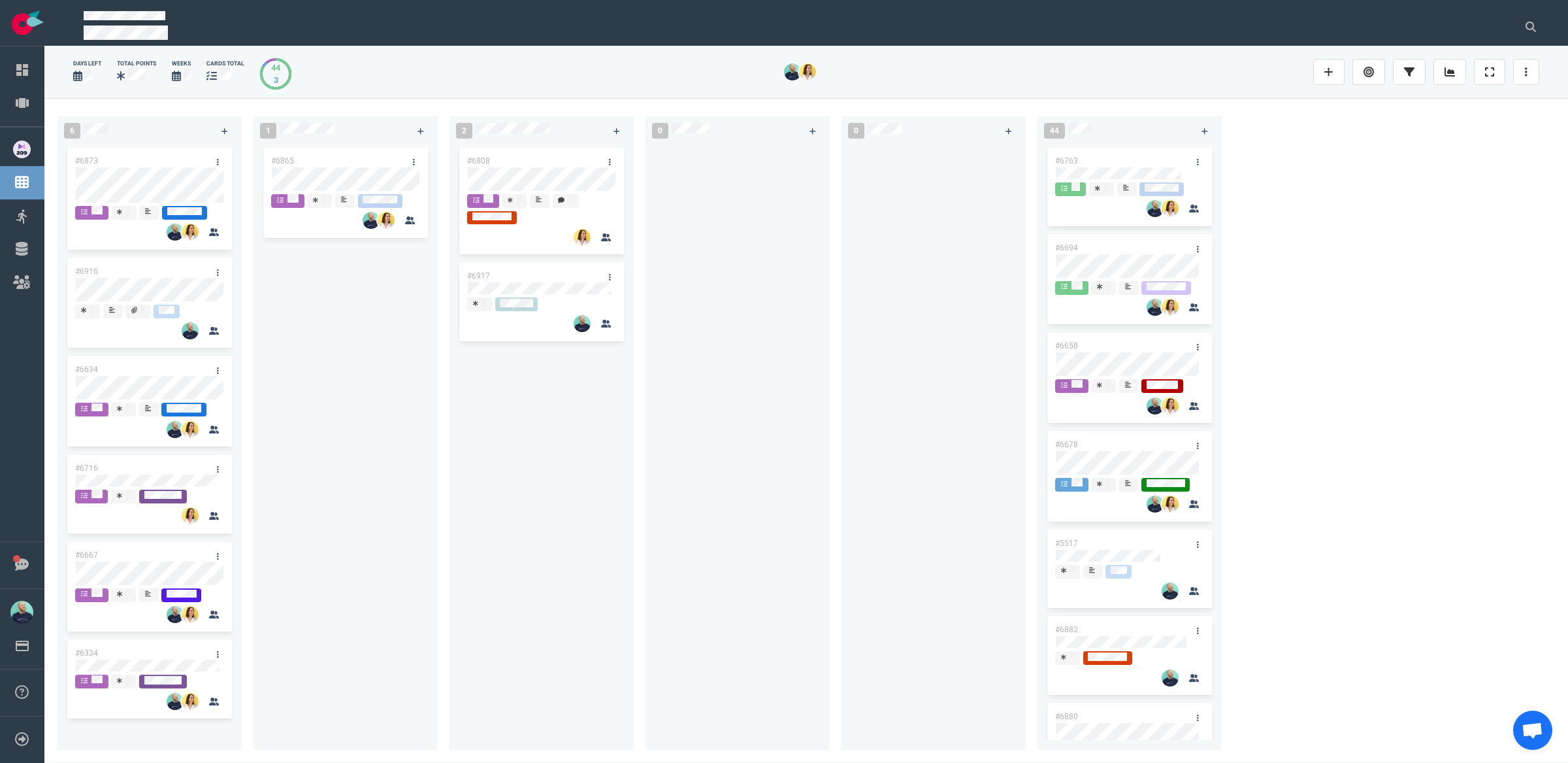
click at [322, 561] on div "#6865" at bounding box center [346, 439] width 169 height 590
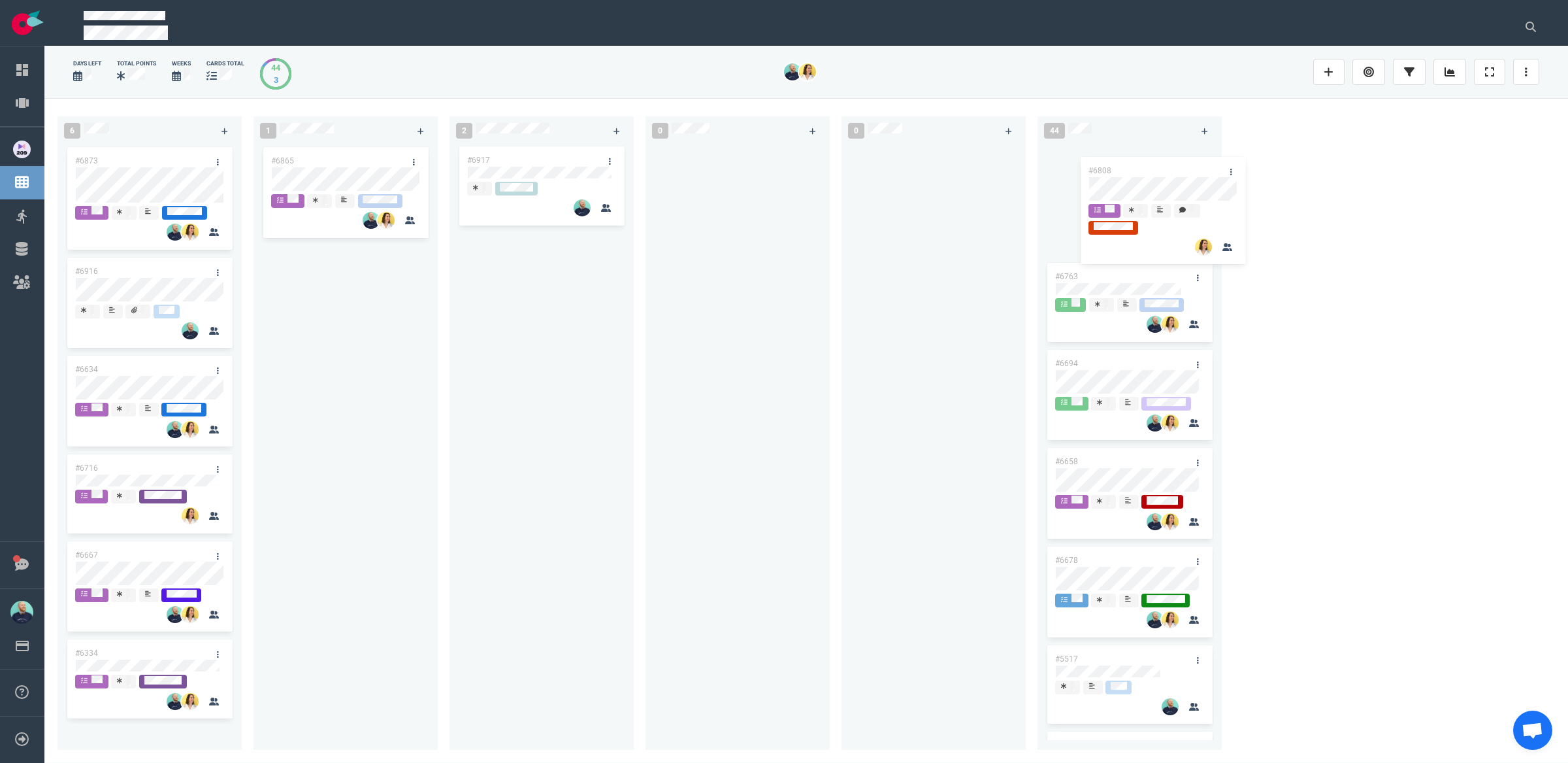
drag, startPoint x: 500, startPoint y: 160, endPoint x: 860, endPoint y: 265, distance: 375.0
click at [1119, 170] on div "6 #6873 #6916 #6634 #6716 #6667 #6334 1 #6865 2 #6808 #6917 #6808 0 0 44 #6763 …" at bounding box center [806, 430] width 1524 height 664
click at [669, 367] on div at bounding box center [738, 439] width 169 height 590
click at [414, 426] on div "#6865" at bounding box center [346, 439] width 169 height 590
drag, startPoint x: 356, startPoint y: 160, endPoint x: 960, endPoint y: 171, distance: 604.1
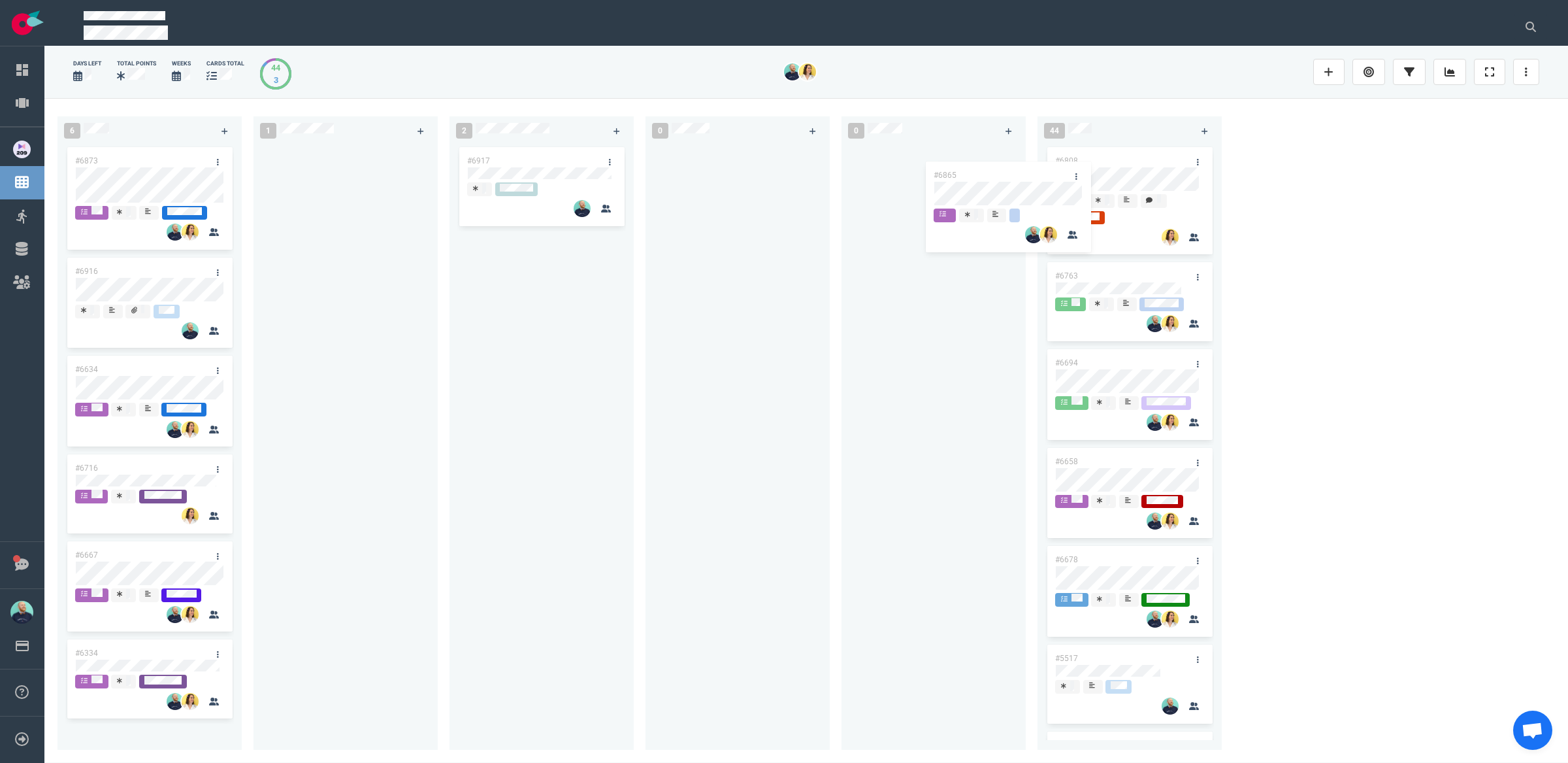
click at [960, 171] on div "6 #6873 #6916 #6634 #6716 #6667 #6334 1 #6865 #6865 2 #6917 0 0 44 #6808 #6763 …" at bounding box center [806, 430] width 1524 height 664
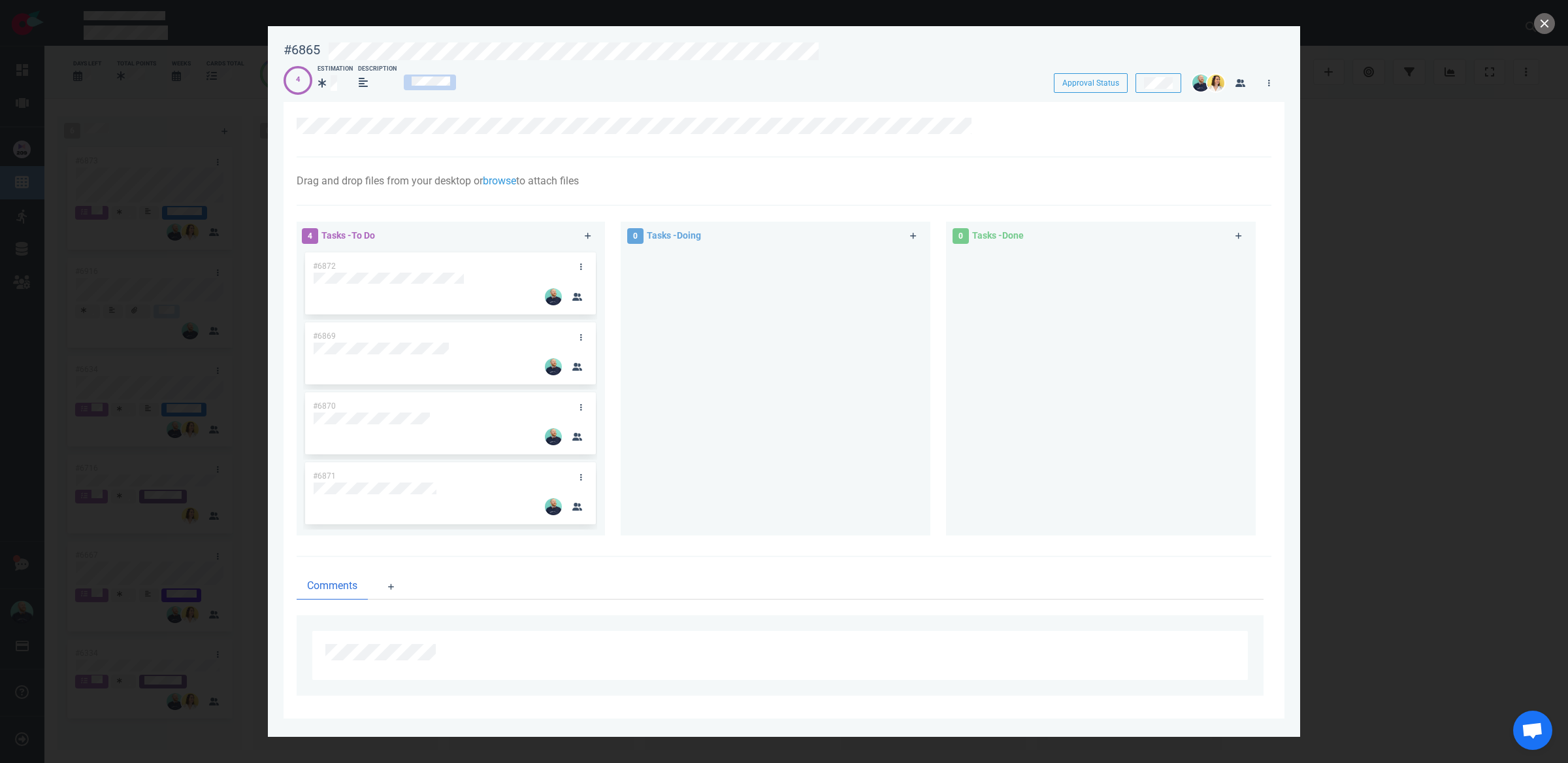
click at [739, 79] on div "4 Estimation Description" at bounding box center [657, 79] width 747 height 30
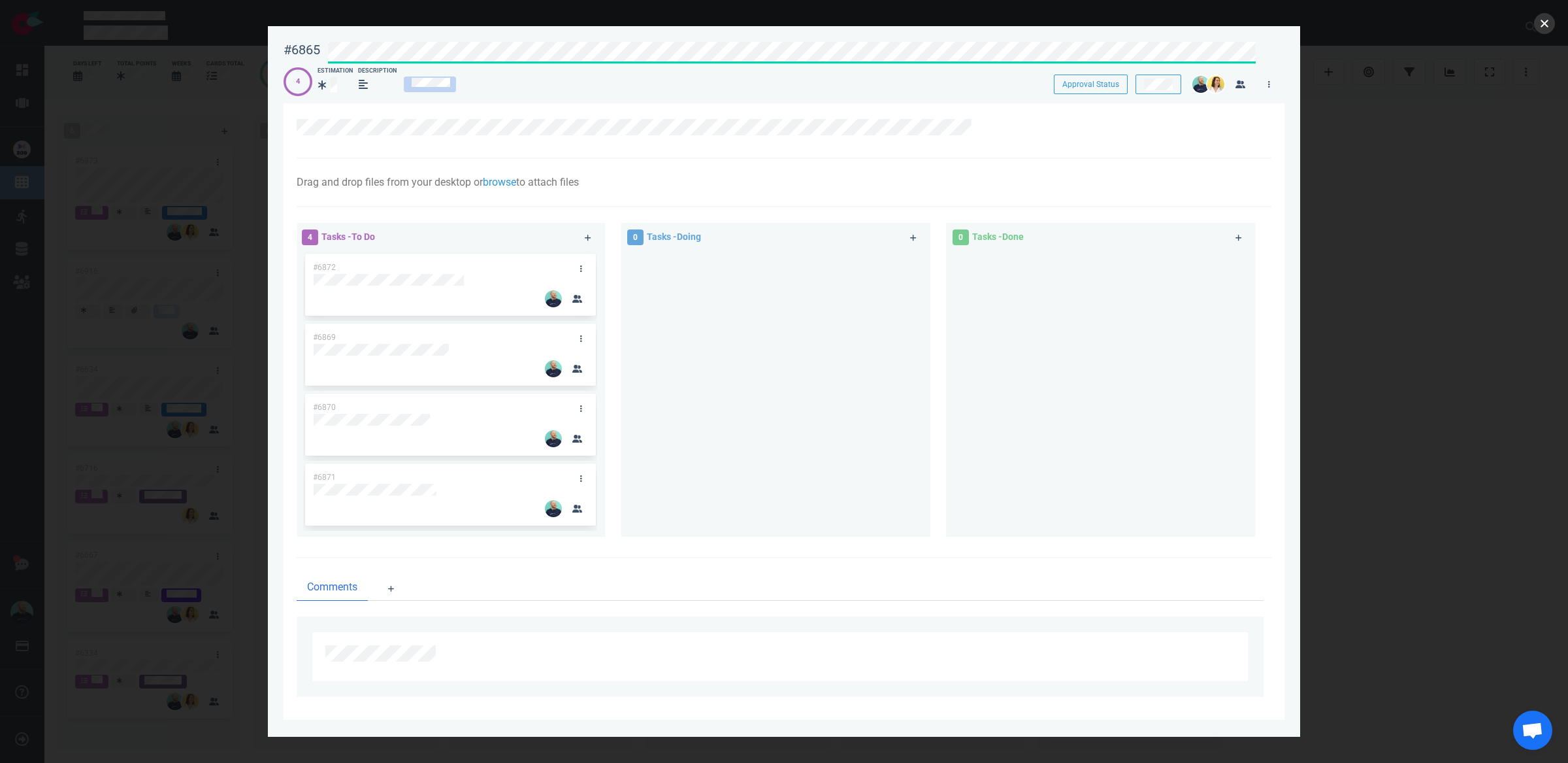
click at [1541, 25] on button "close" at bounding box center [1544, 23] width 21 height 21
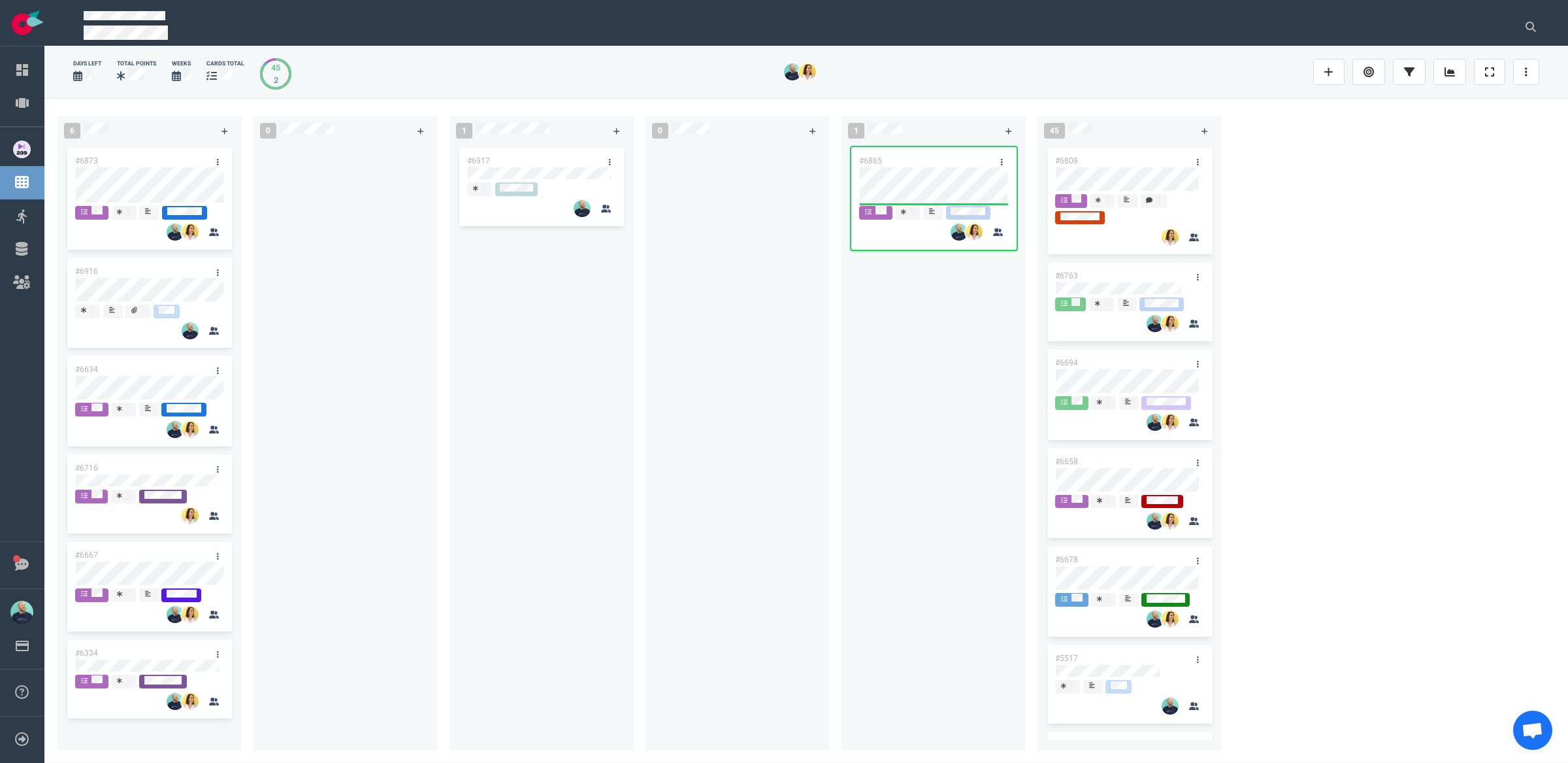
click at [868, 426] on div "#6865" at bounding box center [934, 439] width 169 height 590
click at [1003, 160] on link at bounding box center [1001, 162] width 21 height 16
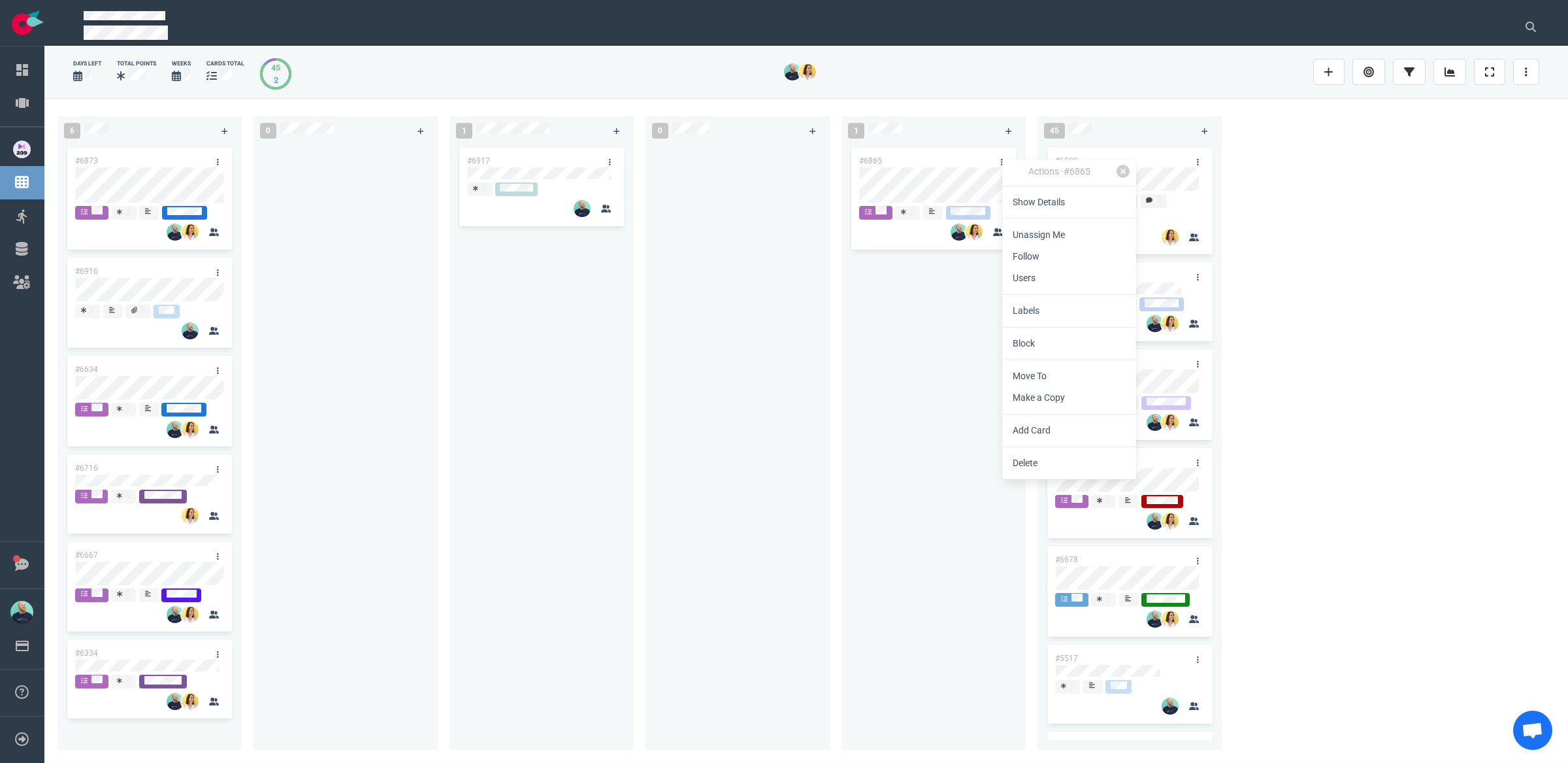
click at [1049, 334] on link "Block" at bounding box center [1069, 344] width 134 height 21
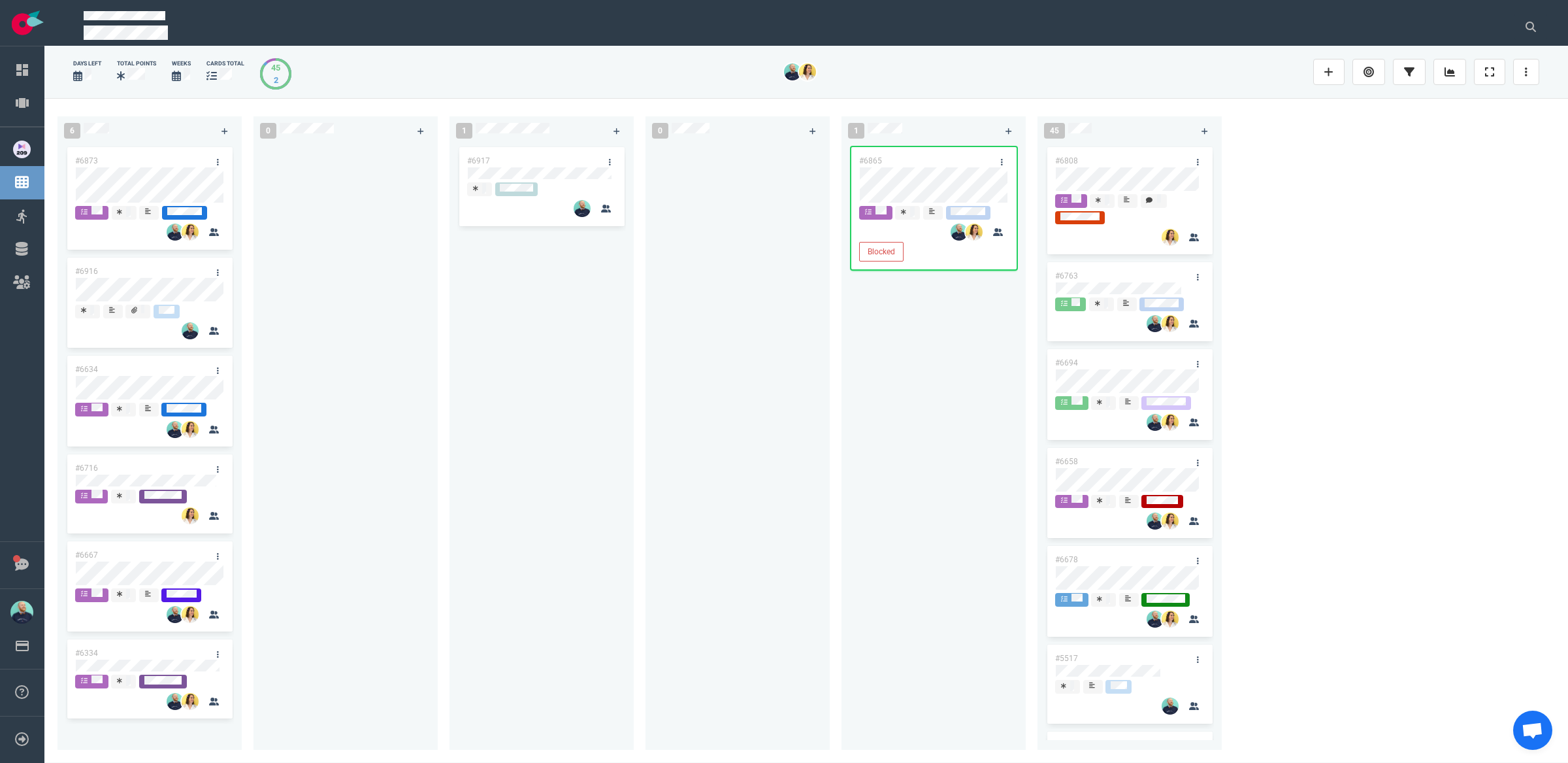
click at [837, 377] on div "0" at bounding box center [744, 430] width 196 height 643
click at [1001, 158] on icon at bounding box center [1002, 162] width 2 height 8
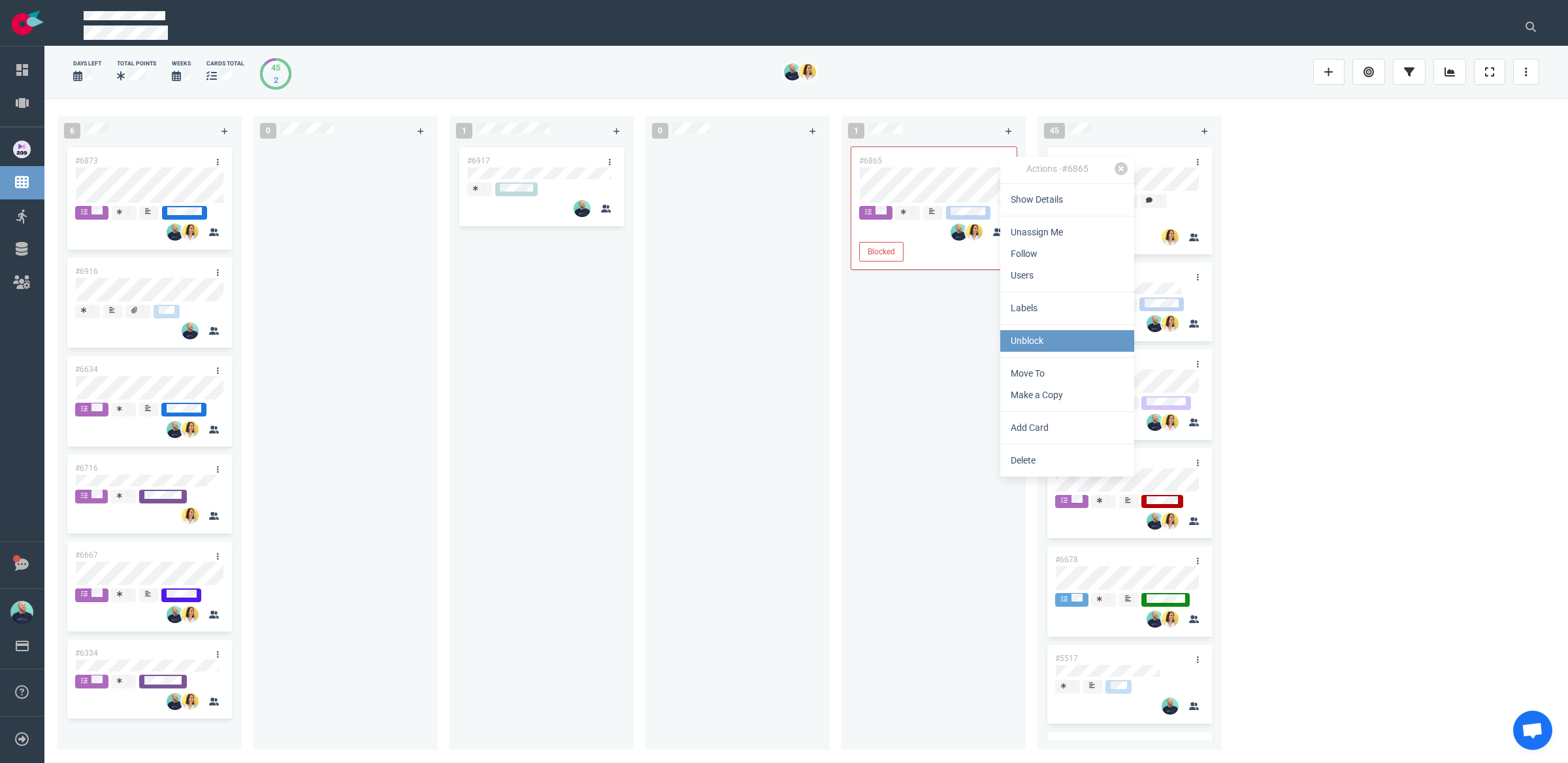
click at [1018, 336] on link "Unblock" at bounding box center [1067, 341] width 134 height 21
click at [865, 379] on div "#6865 Blocked" at bounding box center [934, 439] width 169 height 590
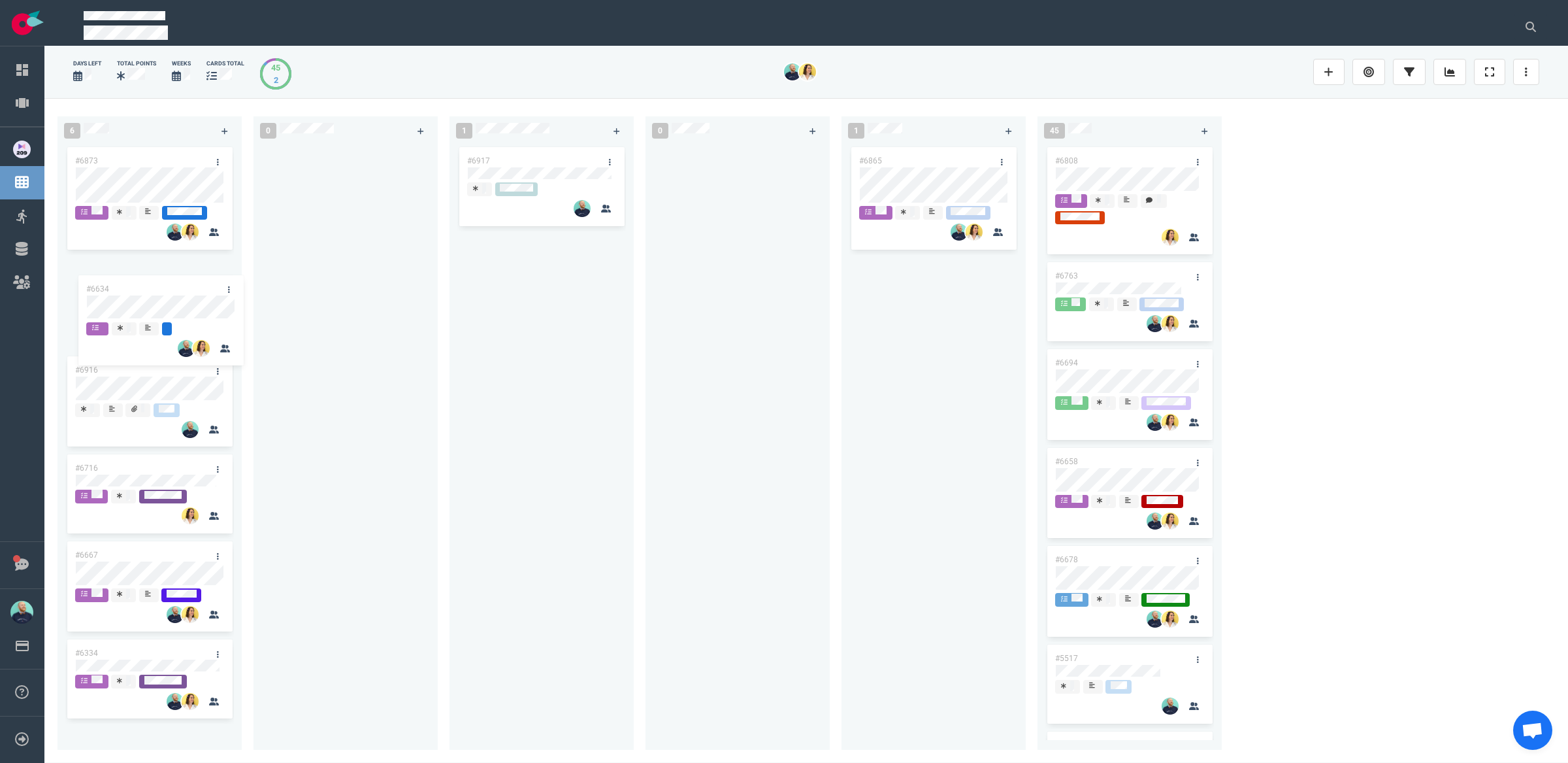
click at [145, 306] on div "#6873 #6916 #6634 #6716 #6667 #6334 #6634" at bounding box center [150, 439] width 169 height 590
click at [883, 387] on div "#6865" at bounding box center [934, 439] width 169 height 590
click at [829, 417] on div at bounding box center [737, 442] width 184 height 596
click at [872, 368] on div "#6865" at bounding box center [934, 439] width 169 height 590
